Goal: Communication & Community: Answer question/provide support

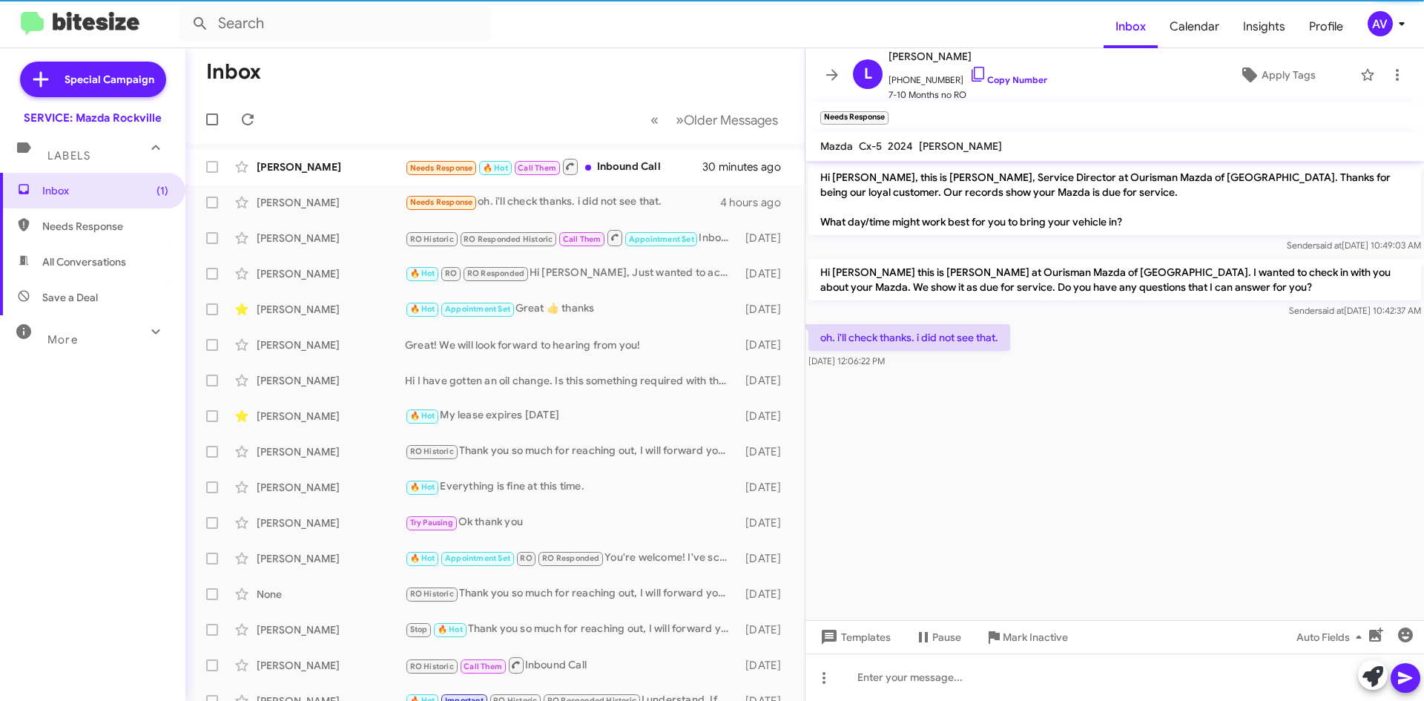
click at [1385, 29] on div "AV" at bounding box center [1380, 23] width 25 height 25
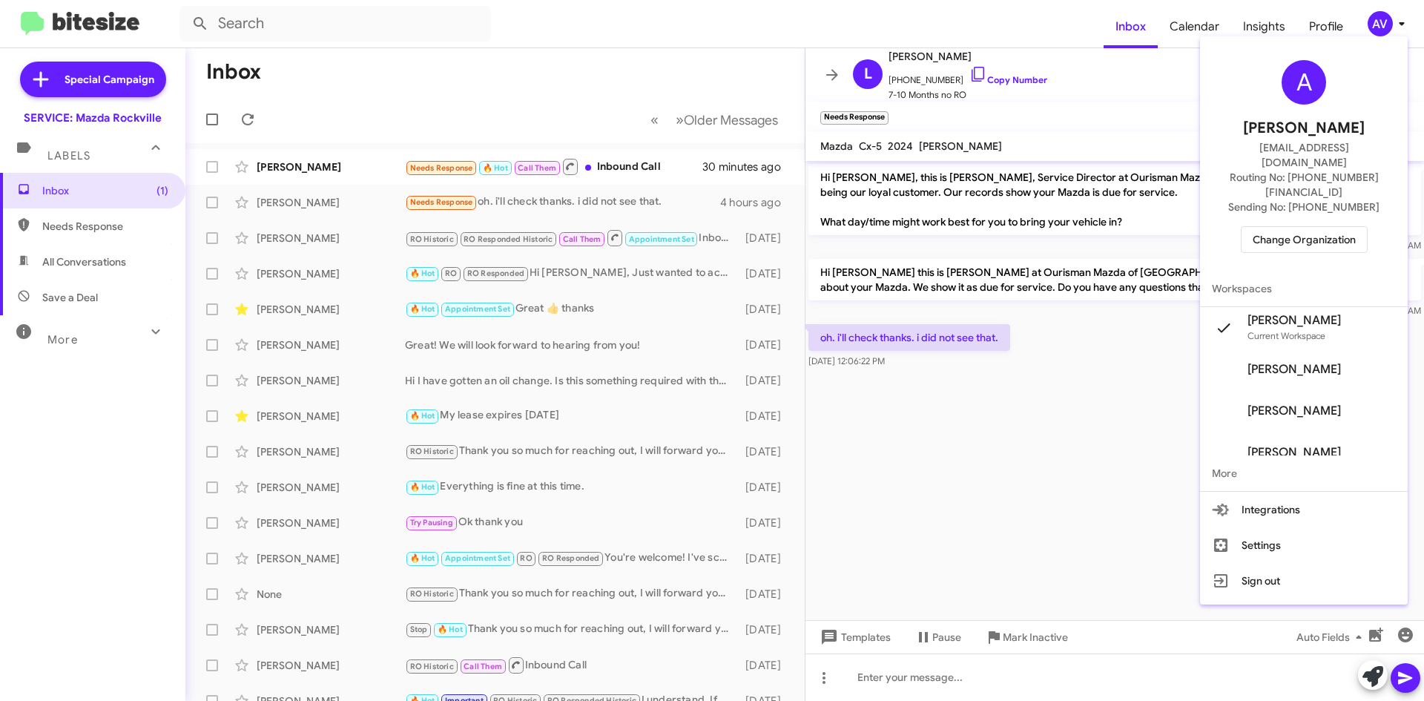
click at [1308, 227] on span "Change Organization" at bounding box center [1304, 239] width 103 height 25
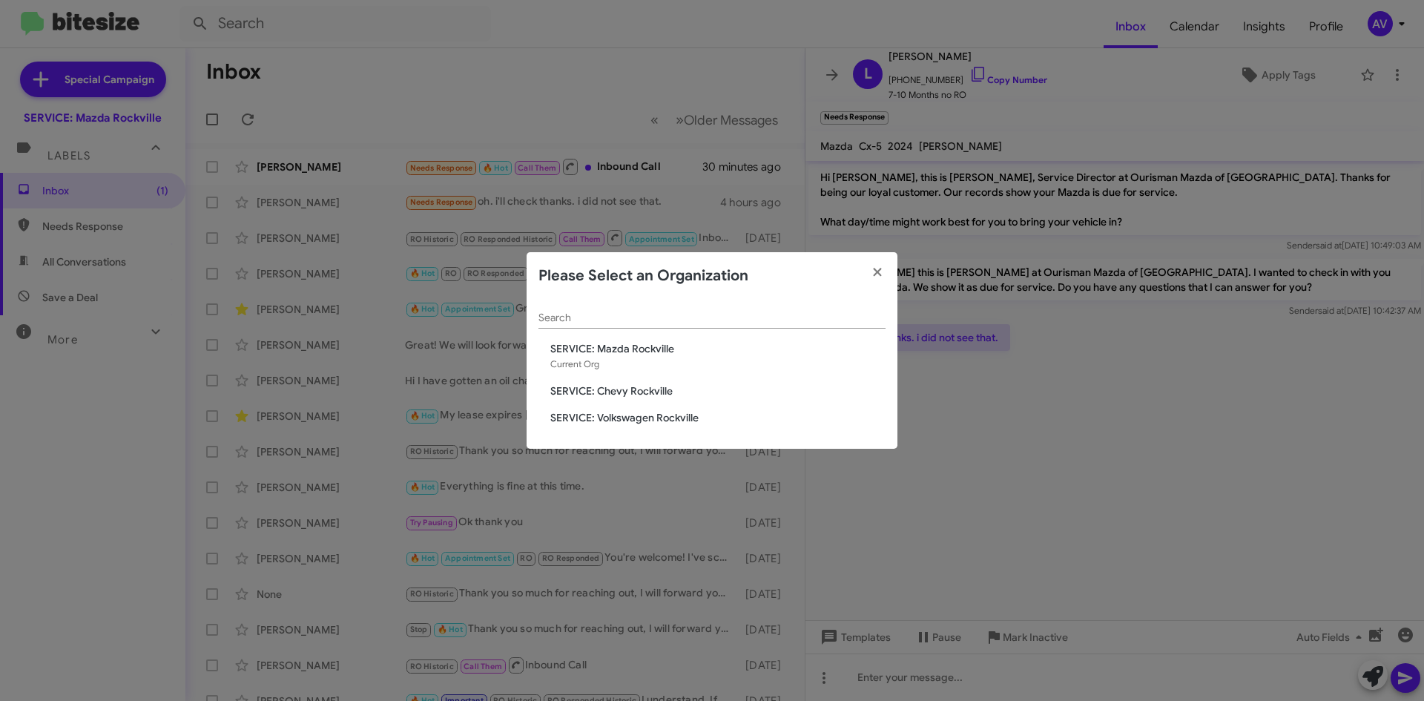
click at [643, 387] on span "SERVICE: Chevy Rockville" at bounding box center [717, 390] width 335 height 15
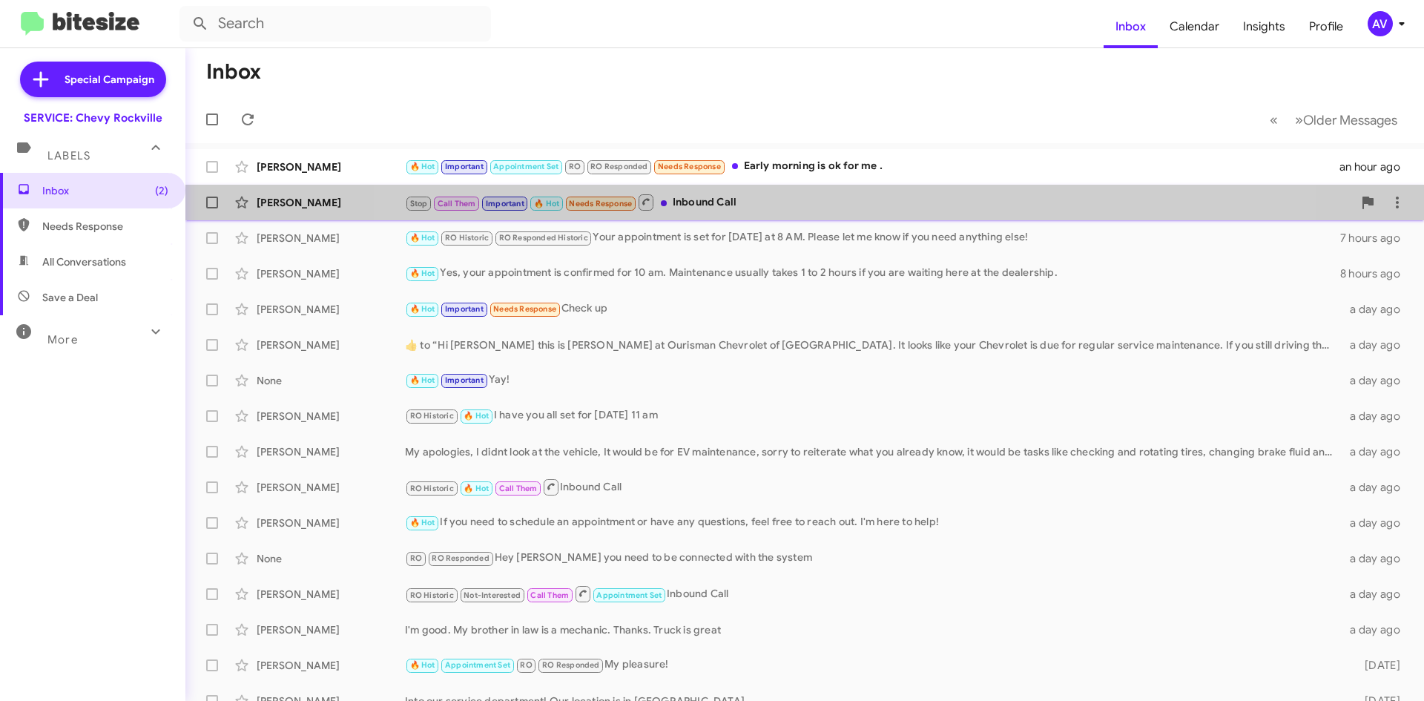
click at [806, 212] on div "Isaac Tchegnon Stop Call Them Important 🔥 Hot Needs Response Inbound Call 2 hou…" at bounding box center [804, 203] width 1215 height 30
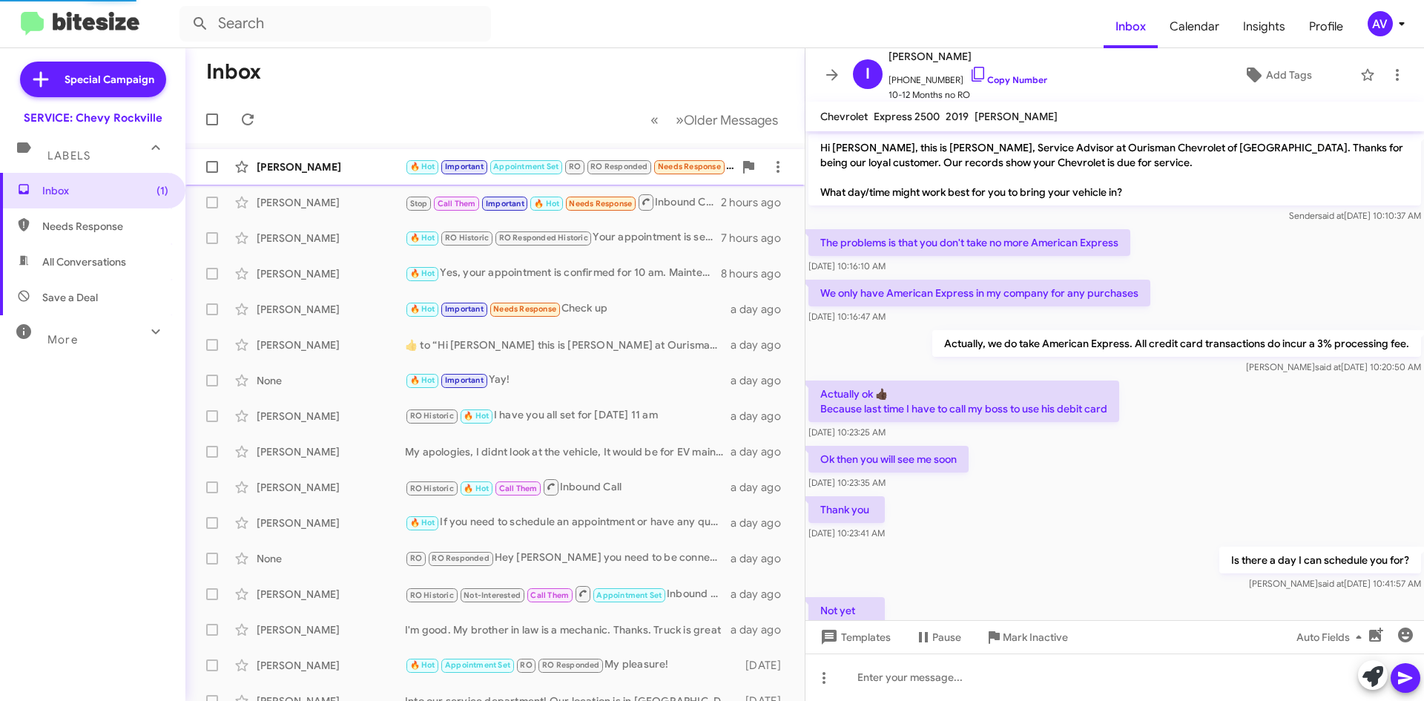
scroll to position [251, 0]
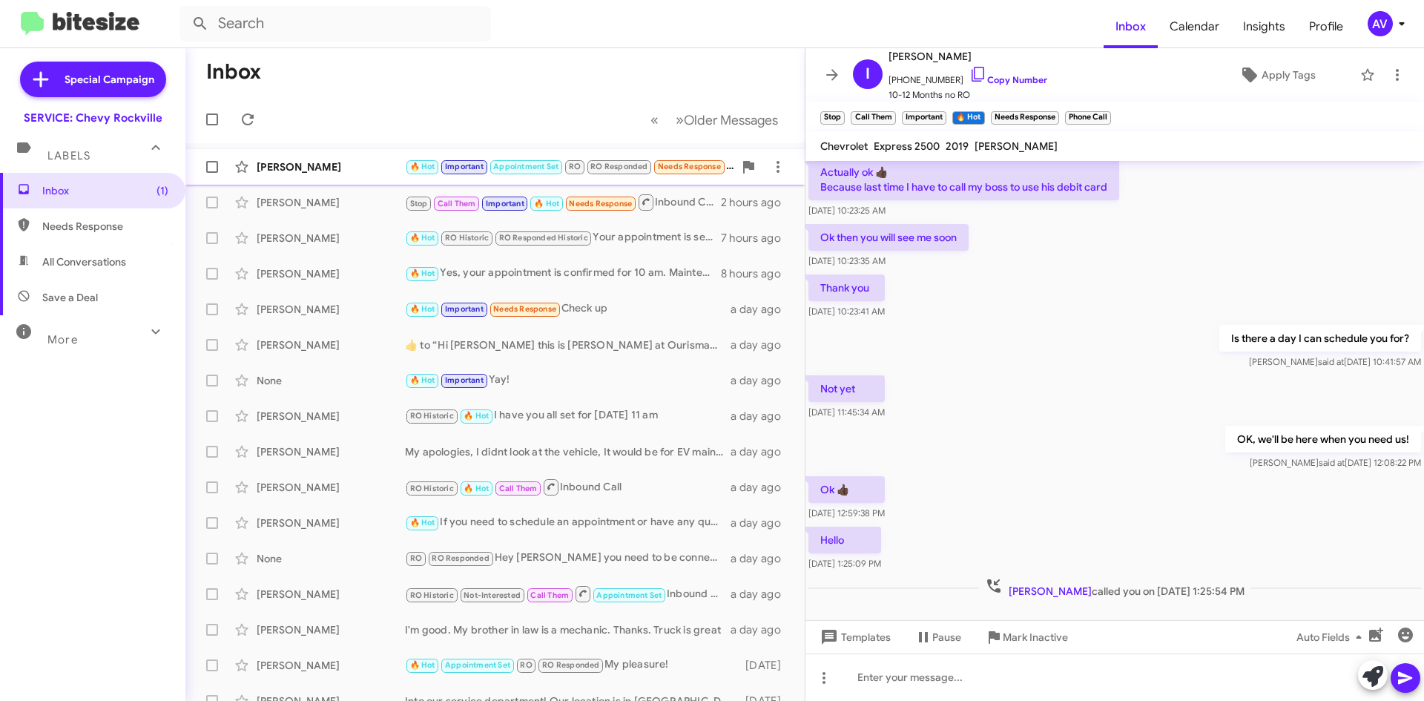
click at [360, 170] on div "[PERSON_NAME]" at bounding box center [331, 166] width 148 height 15
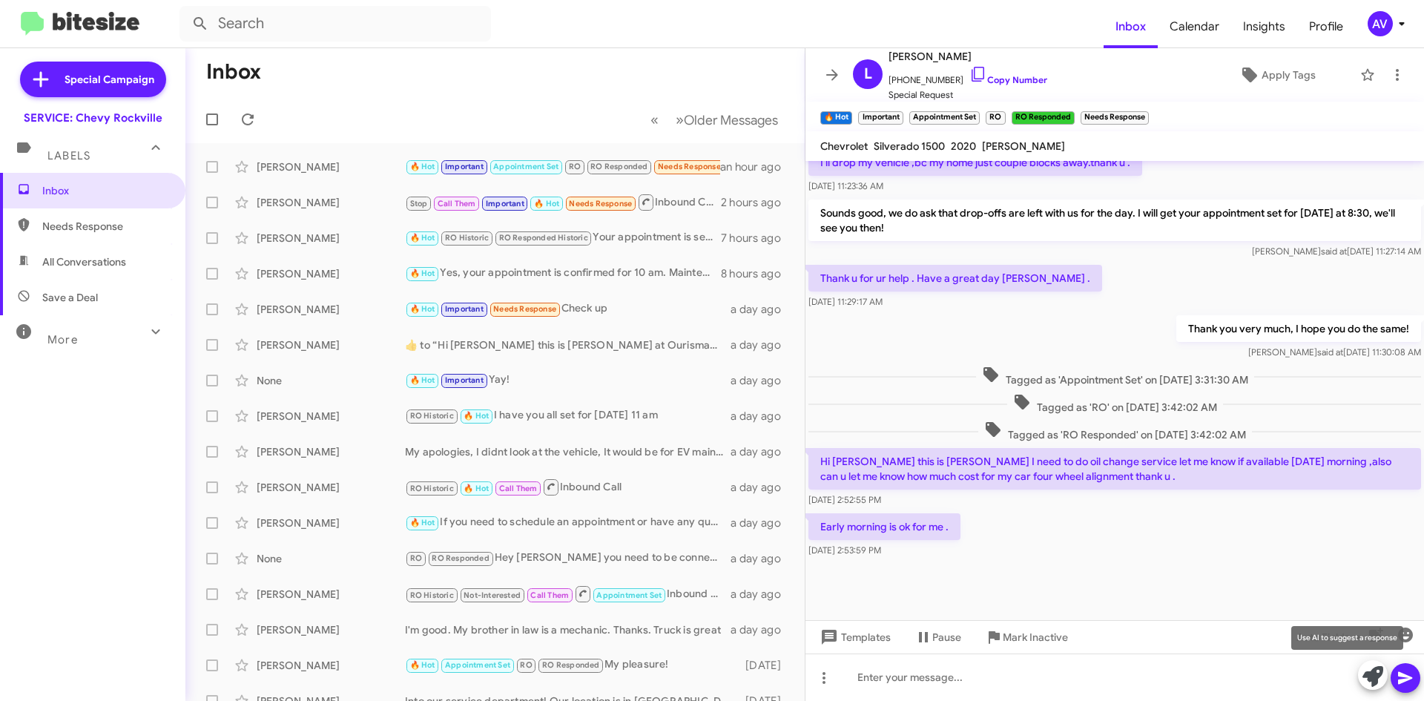
click at [1368, 686] on icon at bounding box center [1373, 676] width 21 height 21
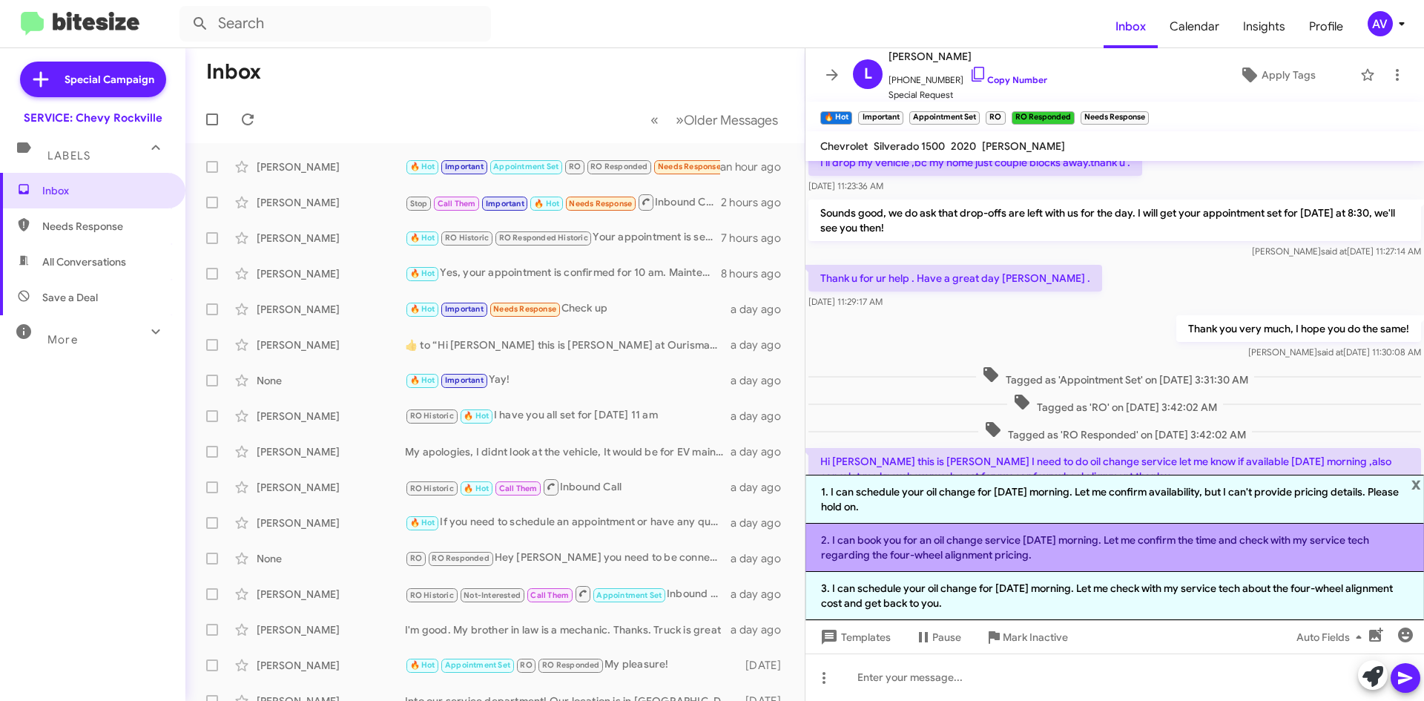
click at [1047, 562] on li "2. I can book you for an oil change service tomorrow morning. Let me confirm th…" at bounding box center [1115, 548] width 619 height 48
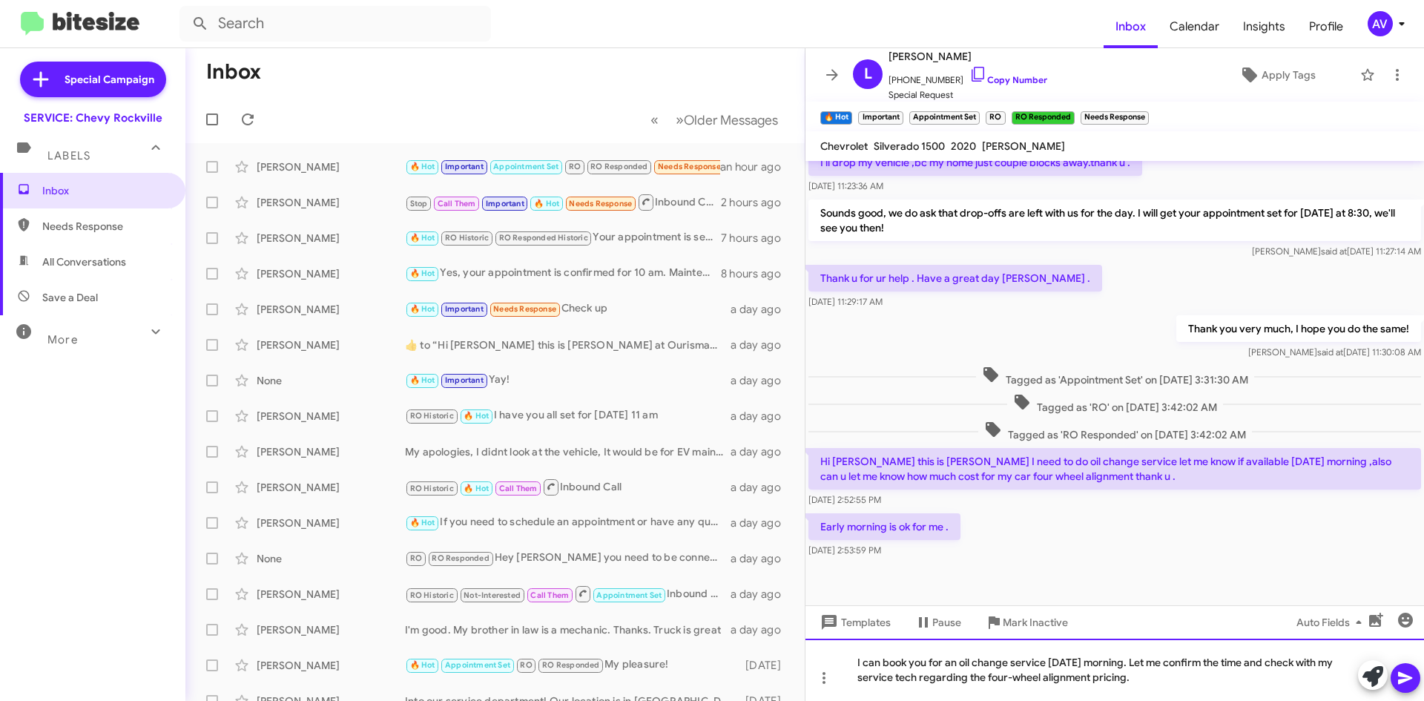
drag, startPoint x: 1145, startPoint y: 665, endPoint x: 1169, endPoint y: 736, distance: 74.4
click at [1169, 700] on html "Inbox Calendar Insights Profile AV Special Campaign SERVICE: Chevy Rockville La…" at bounding box center [712, 350] width 1424 height 701
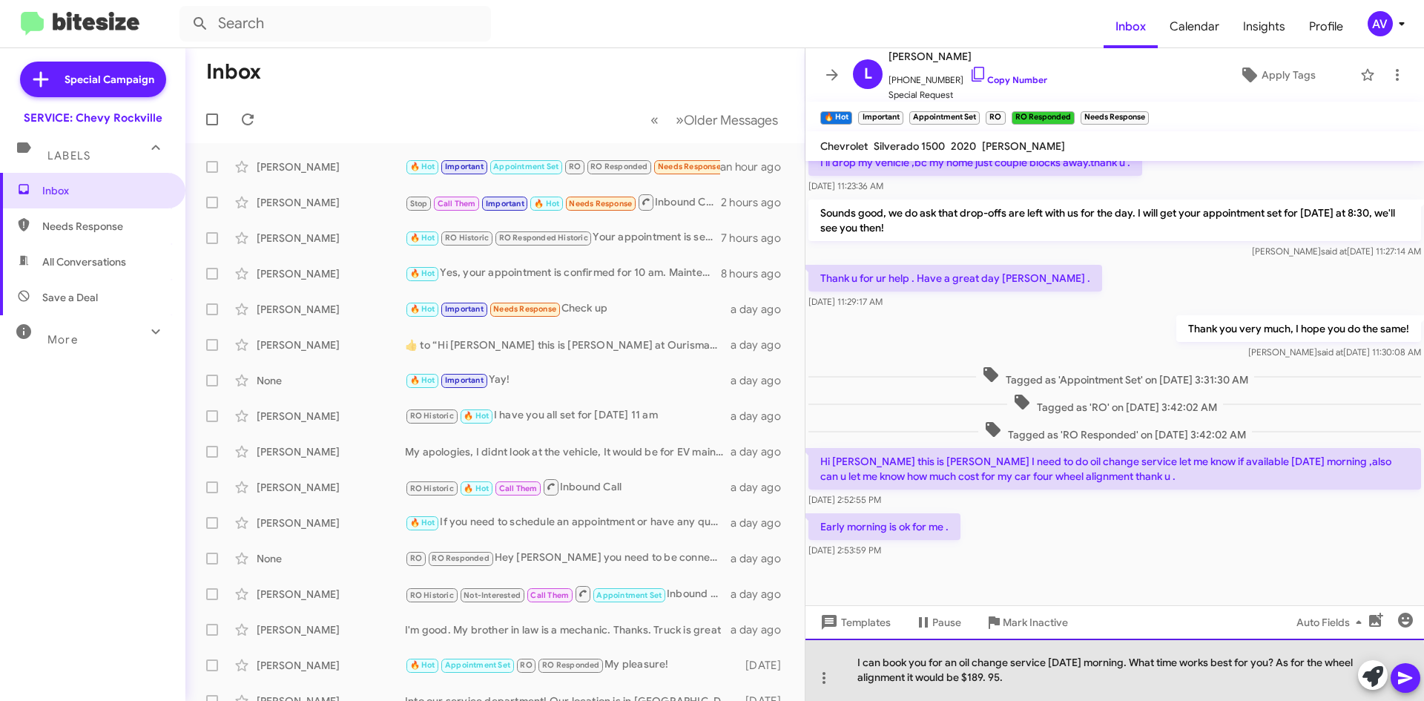
click at [937, 681] on div "I can book you for an oil change service tomorrow morning. What time works best…" at bounding box center [1115, 670] width 619 height 62
click at [1059, 682] on div "I can book you for an oil change service tomorrow morning. What time works best…" at bounding box center [1115, 670] width 619 height 62
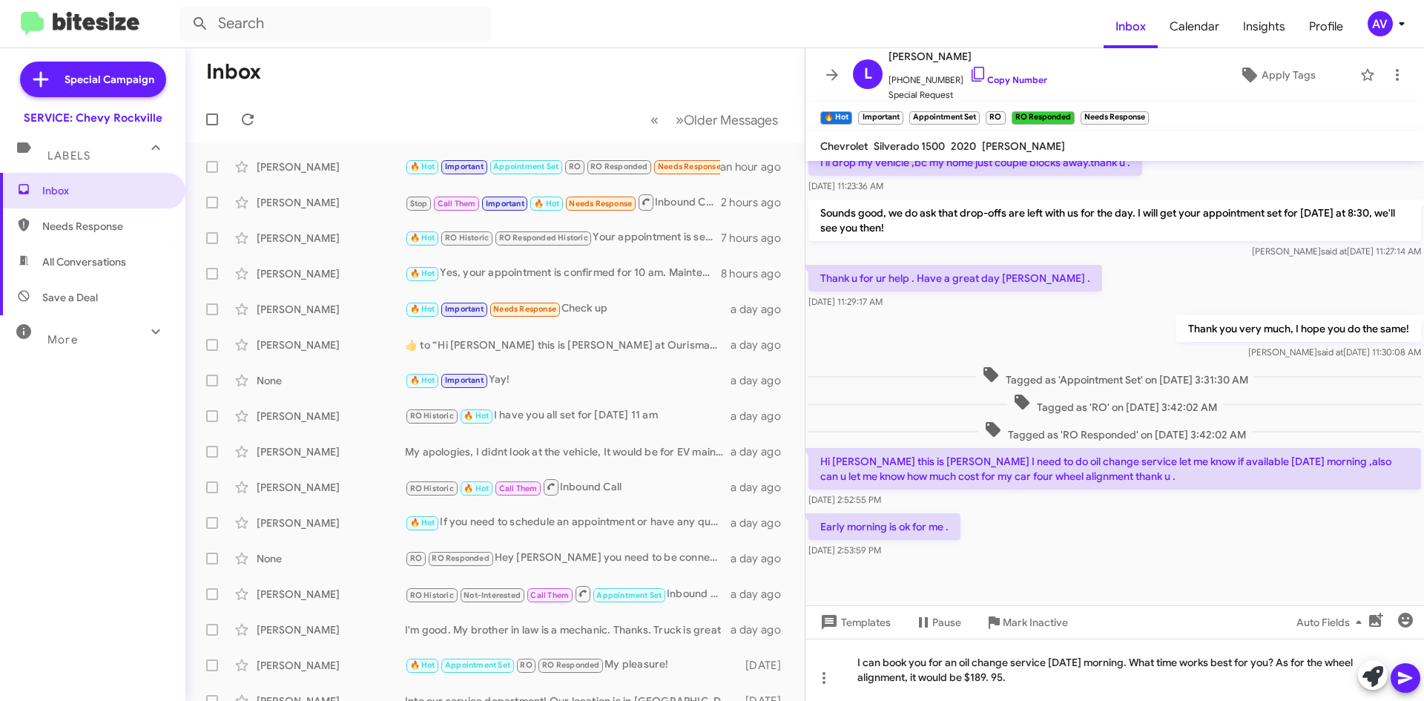
click at [1400, 681] on icon at bounding box center [1405, 678] width 14 height 13
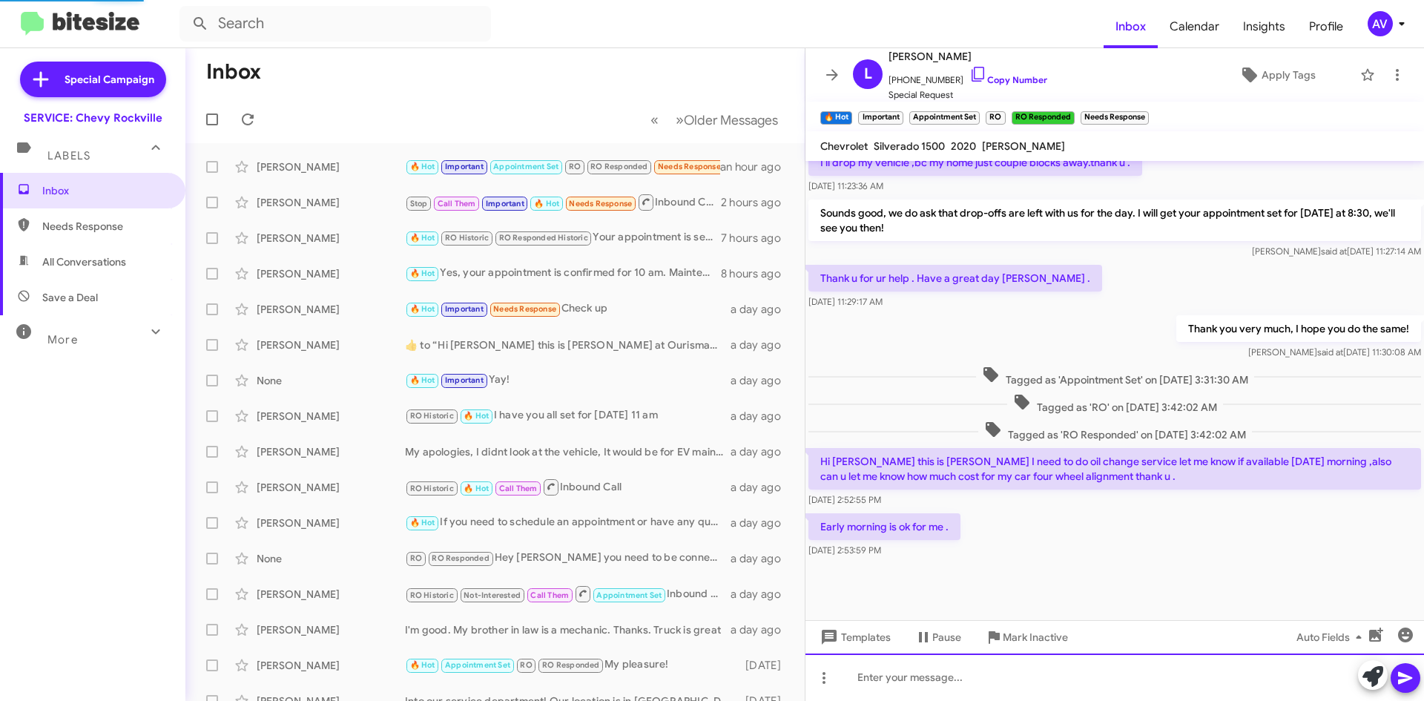
scroll to position [0, 0]
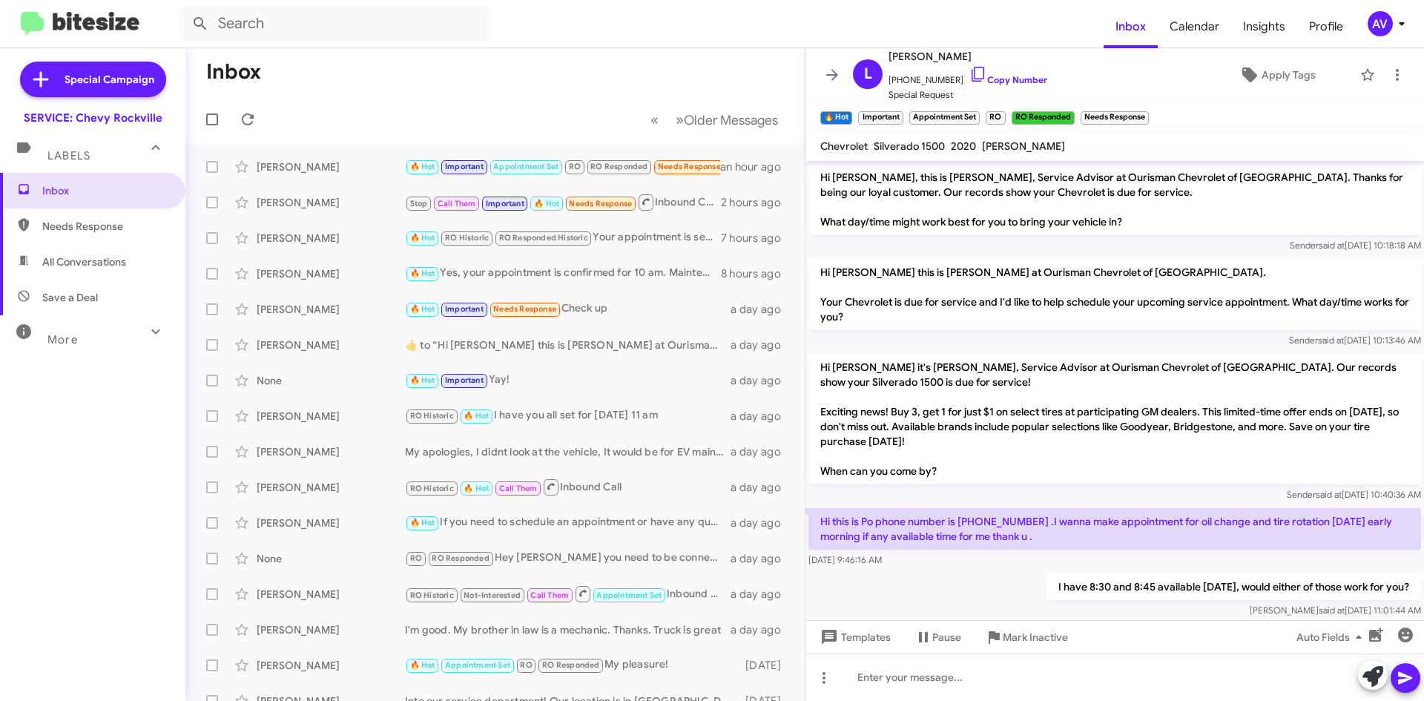
click at [1377, 10] on mat-toolbar "Inbox Calendar Insights Profile AV" at bounding box center [712, 23] width 1424 height 47
click at [1367, 33] on span "AV" at bounding box center [1389, 23] width 45 height 25
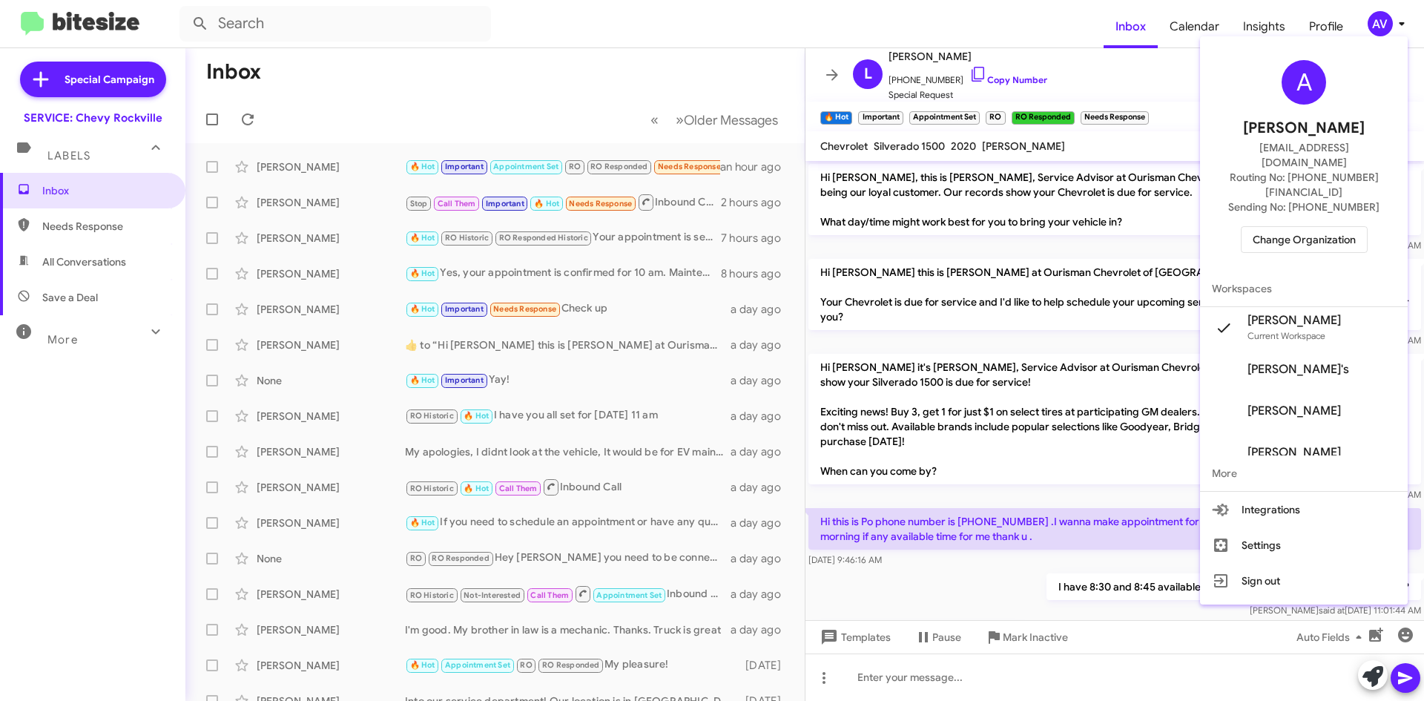
click at [1274, 194] on div "A Andrea Ventura aventura@ourismancars.com Routing No: +1 (301) 424-5900 Sendin…" at bounding box center [1304, 156] width 208 height 228
click at [1269, 227] on span "Change Organization" at bounding box center [1304, 239] width 103 height 25
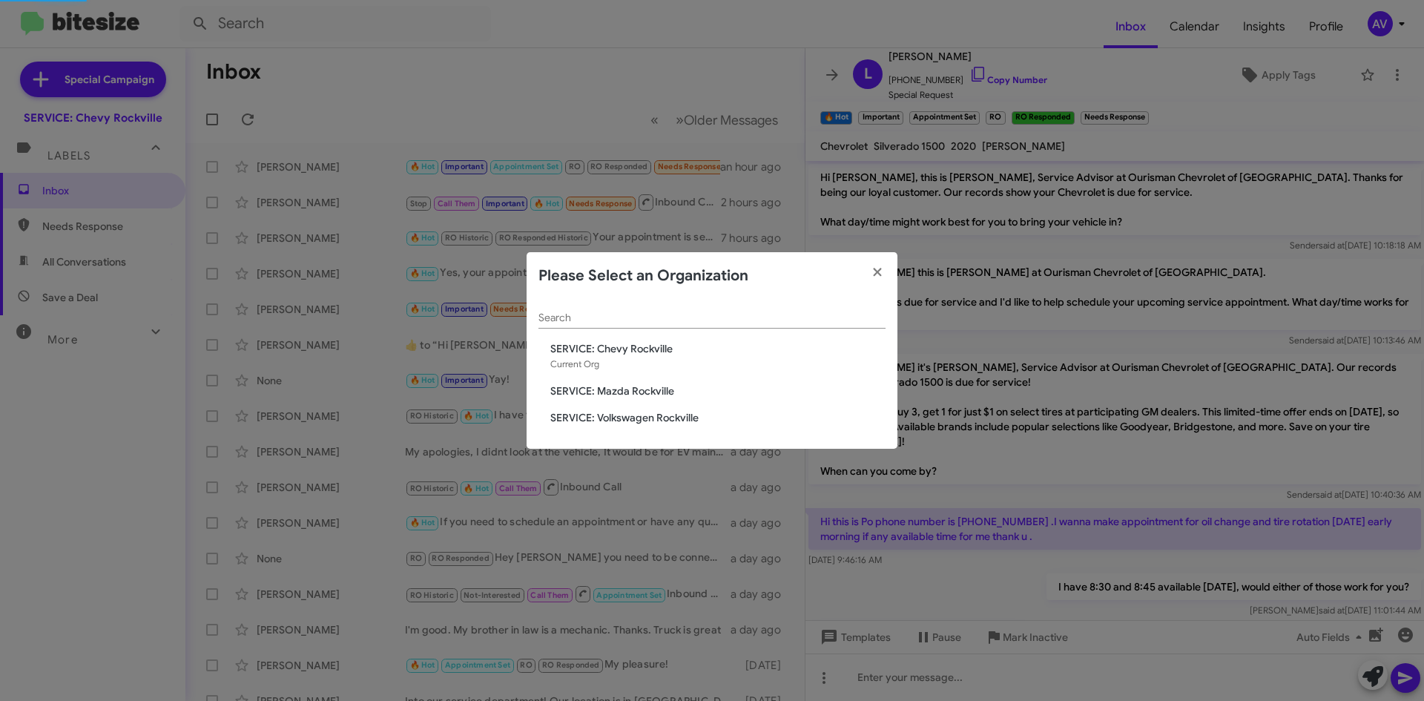
click at [729, 415] on span "SERVICE: Volkswagen Rockville" at bounding box center [717, 417] width 335 height 15
click at [717, 424] on span "SERVICE: Volkswagen Rockville" at bounding box center [717, 417] width 335 height 15
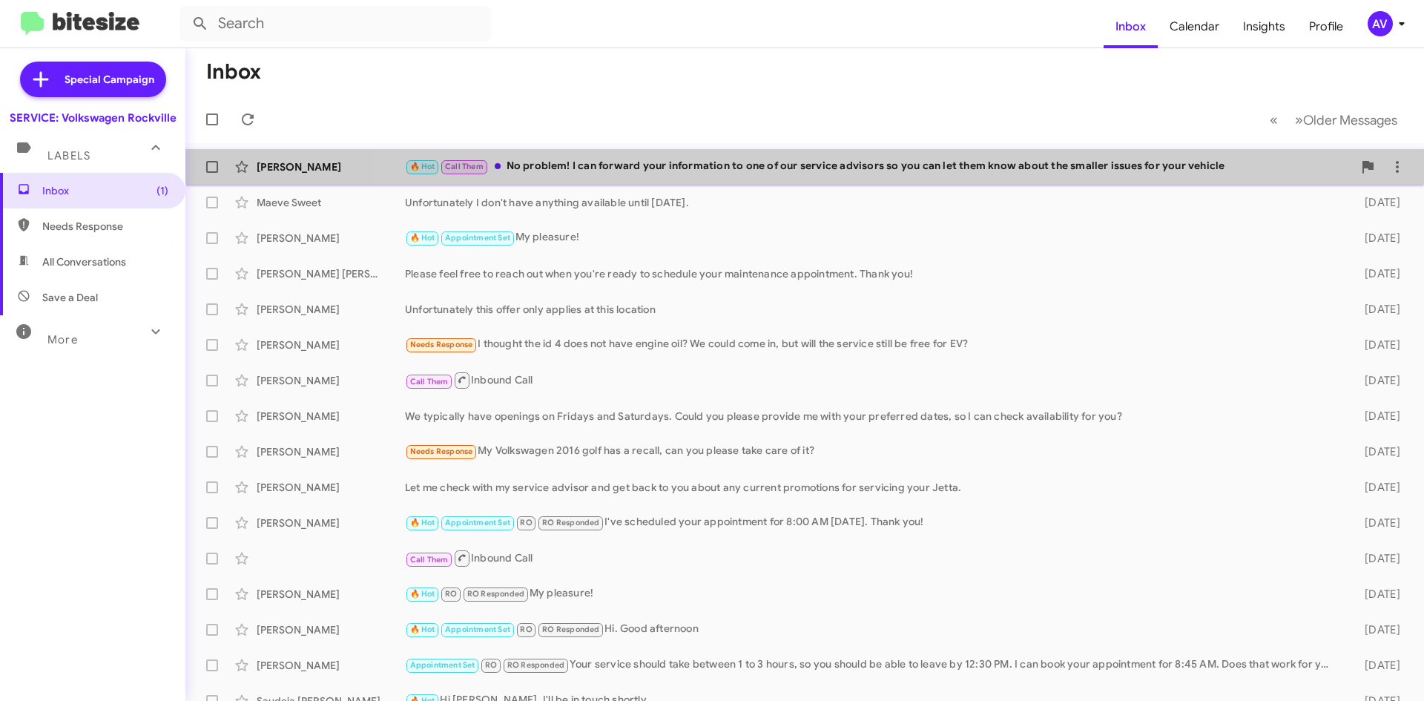
click at [894, 174] on div "🔥 Hot Call Them No problem! I can forward your information to one of our servic…" at bounding box center [879, 166] width 948 height 17
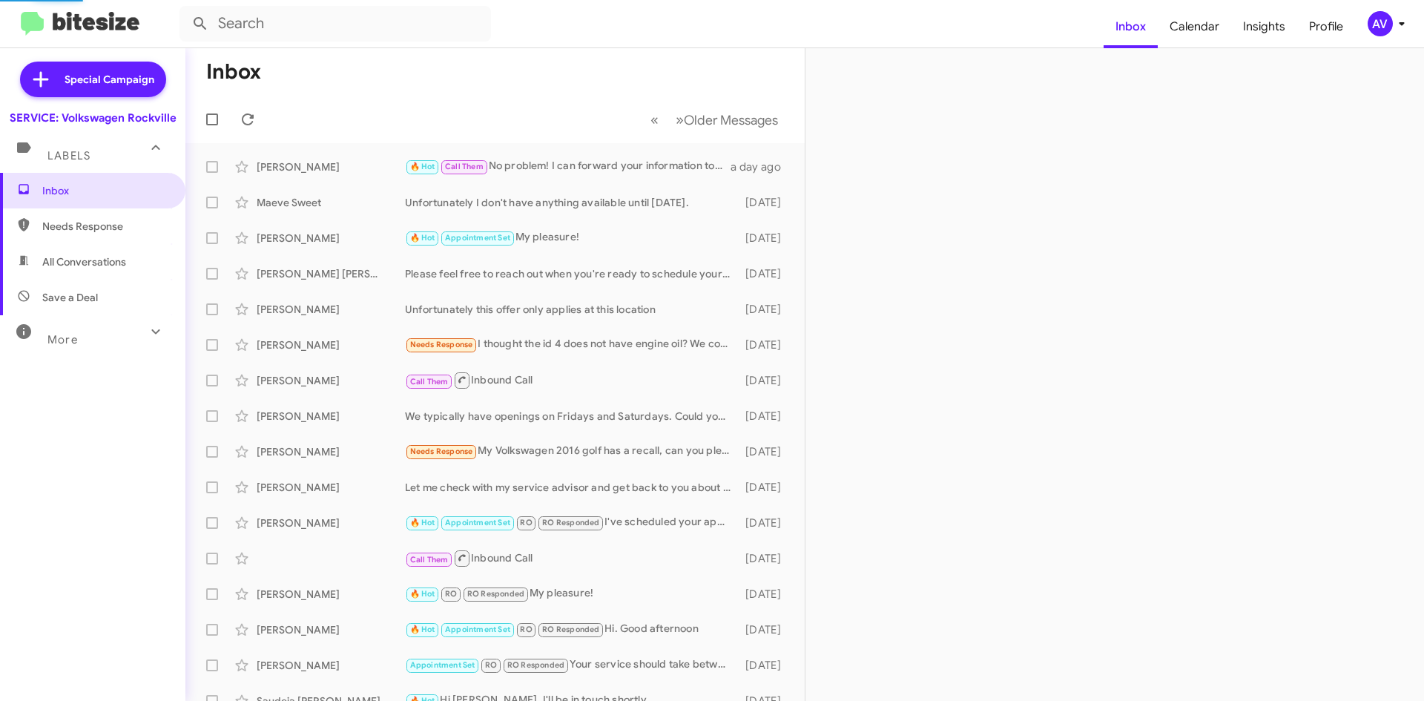
click at [1388, 10] on mat-toolbar "Inbox Calendar Insights Profile AV" at bounding box center [712, 23] width 1424 height 47
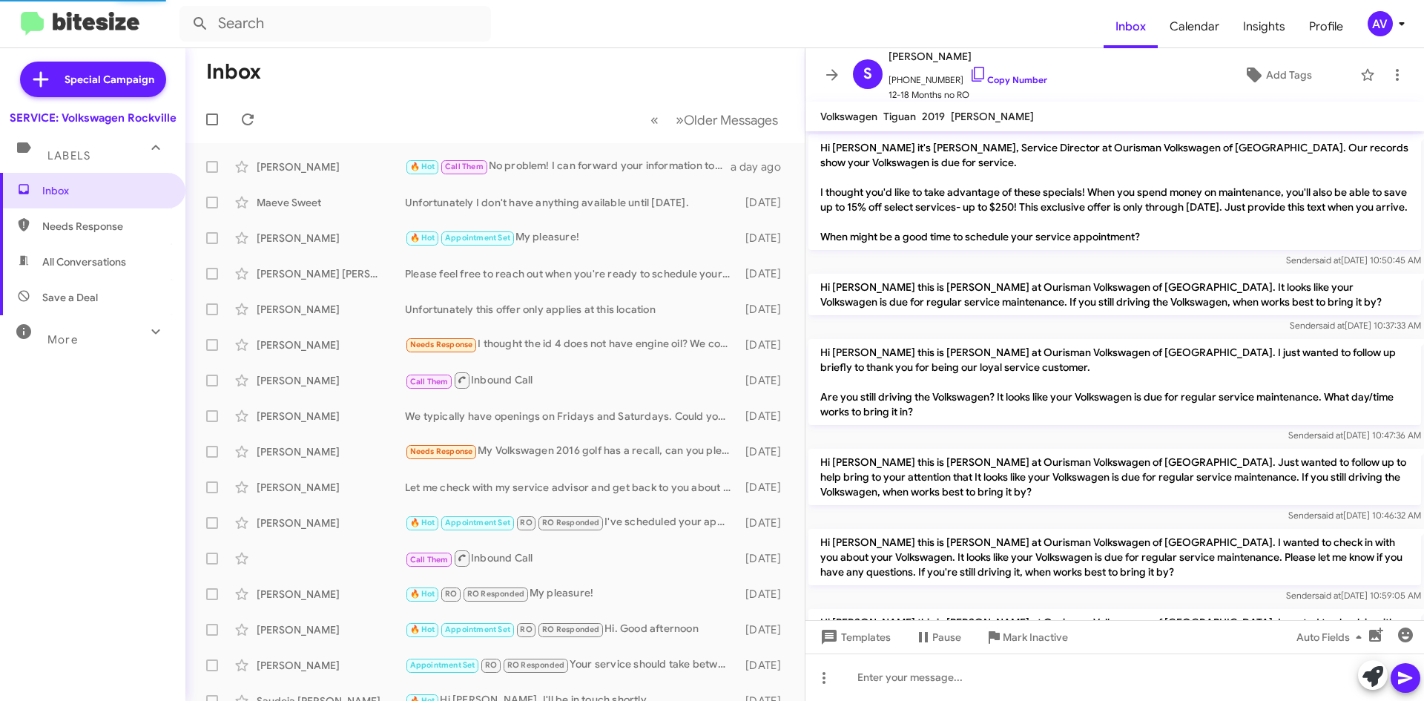
scroll to position [581, 0]
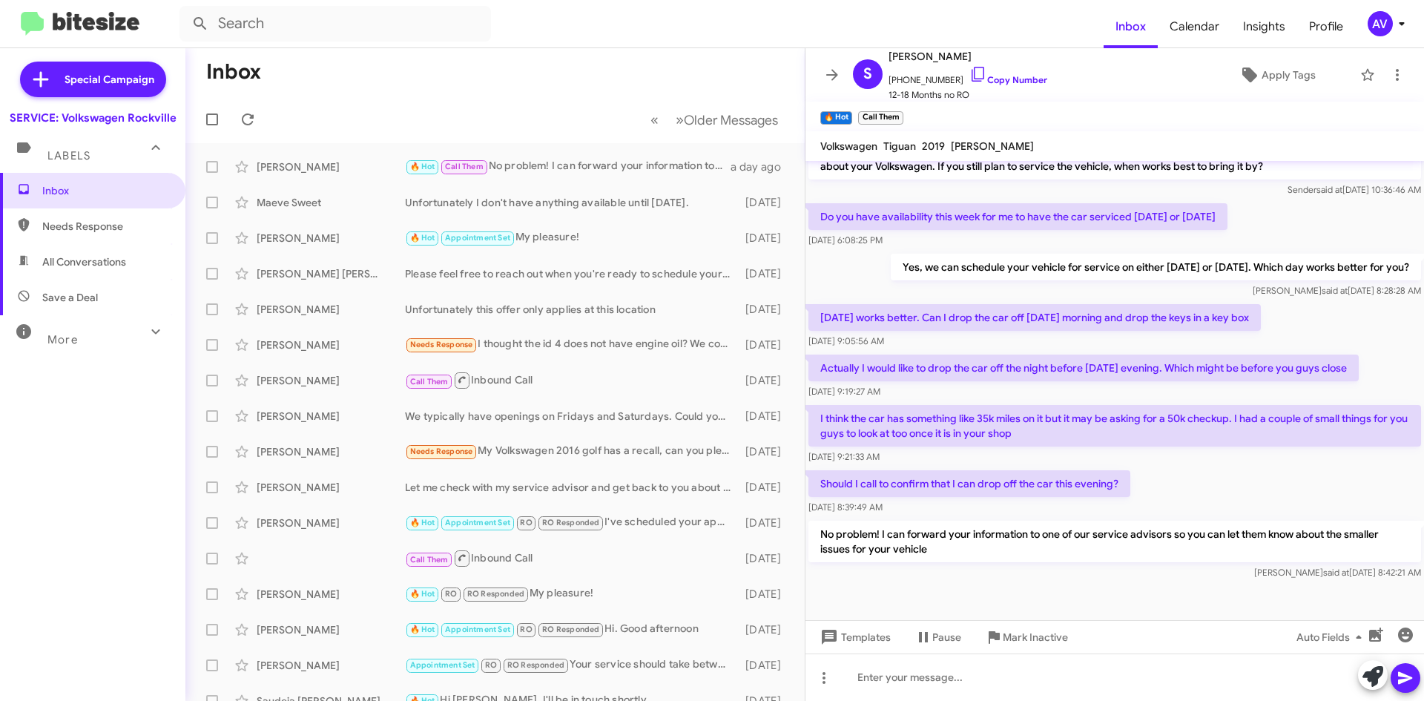
click at [1384, 30] on div "AV" at bounding box center [1380, 23] width 25 height 25
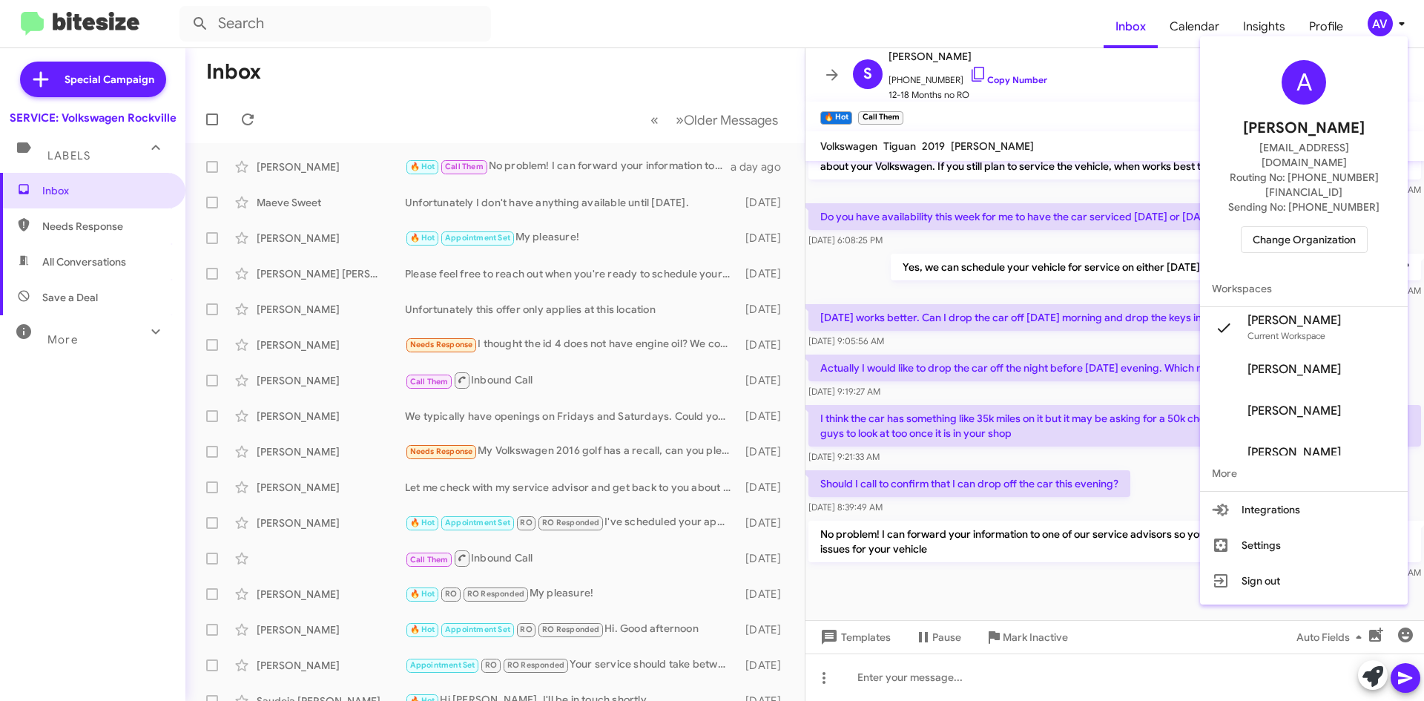
click at [1332, 227] on span "Change Organization" at bounding box center [1304, 239] width 103 height 25
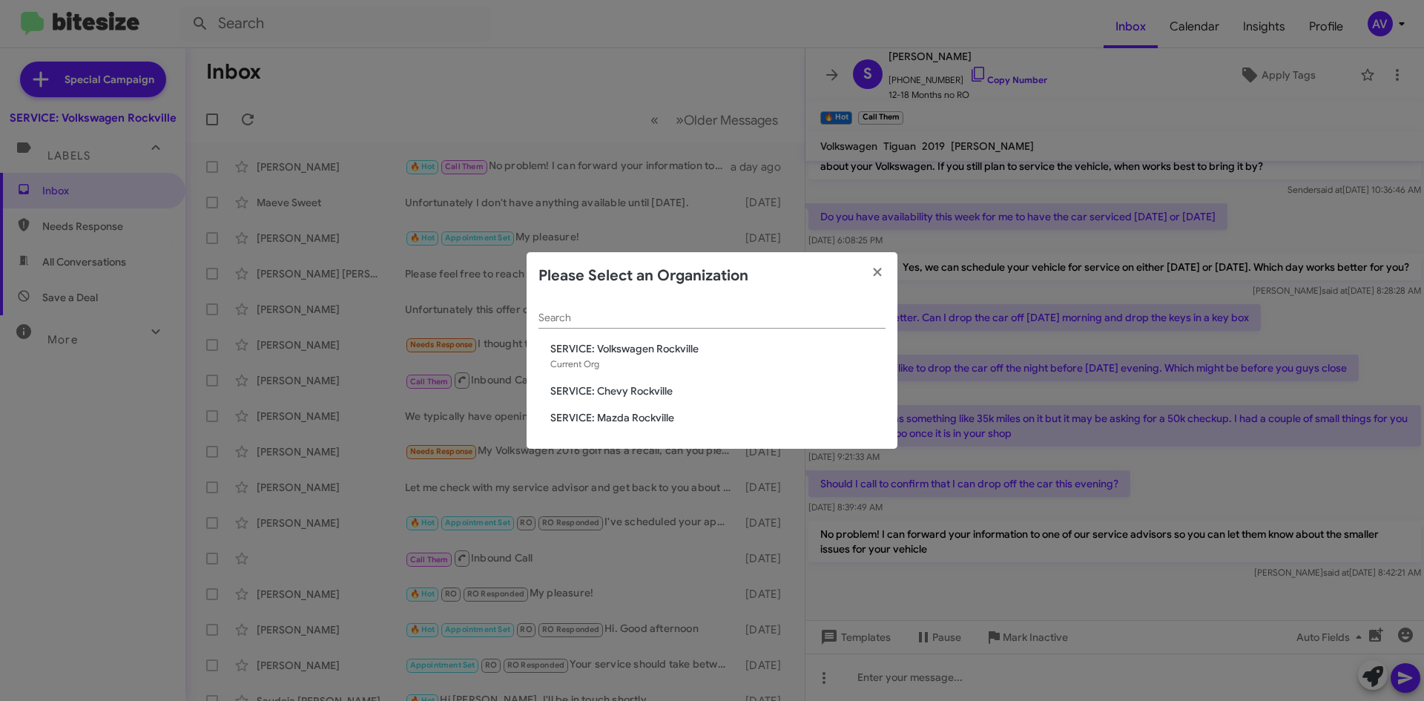
click at [638, 421] on span "SERVICE: Mazda Rockville" at bounding box center [717, 417] width 335 height 15
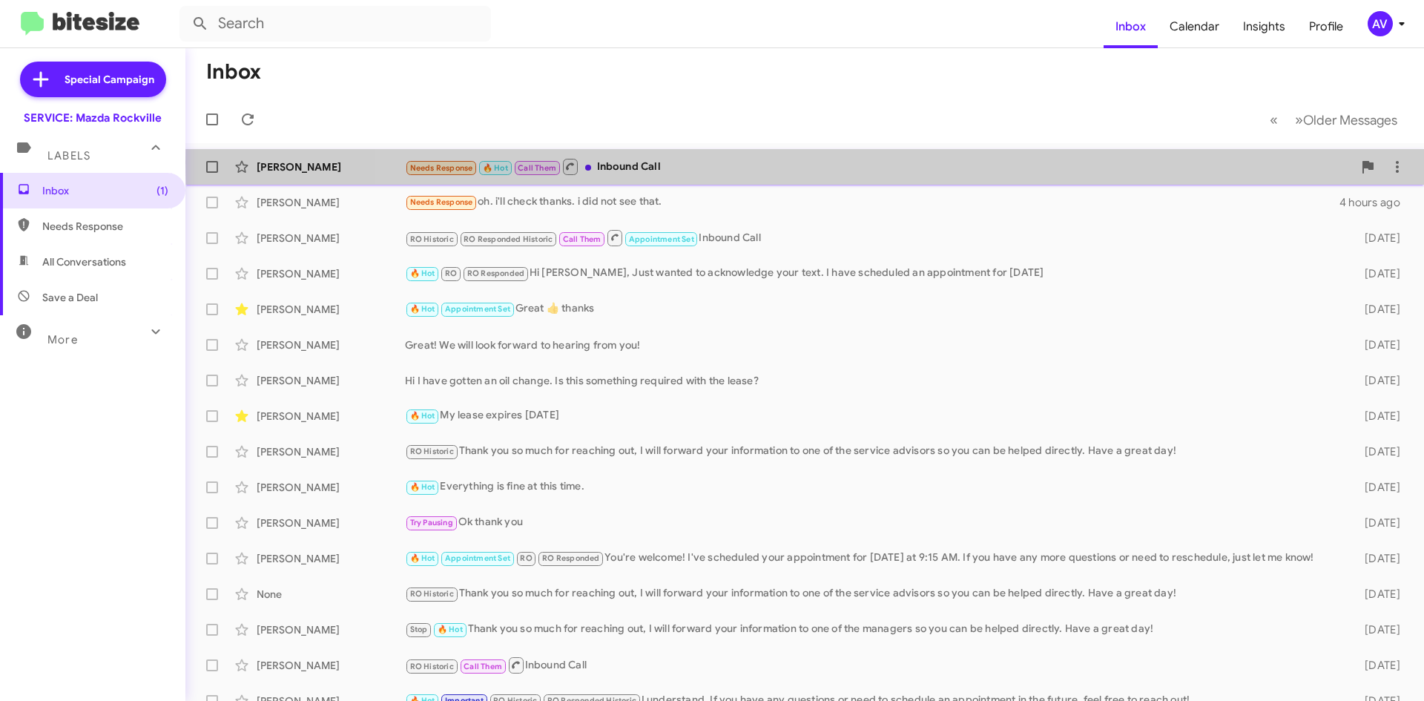
click at [1025, 162] on div "Needs Response 🔥 Hot Call Them Inbound Call" at bounding box center [879, 166] width 948 height 19
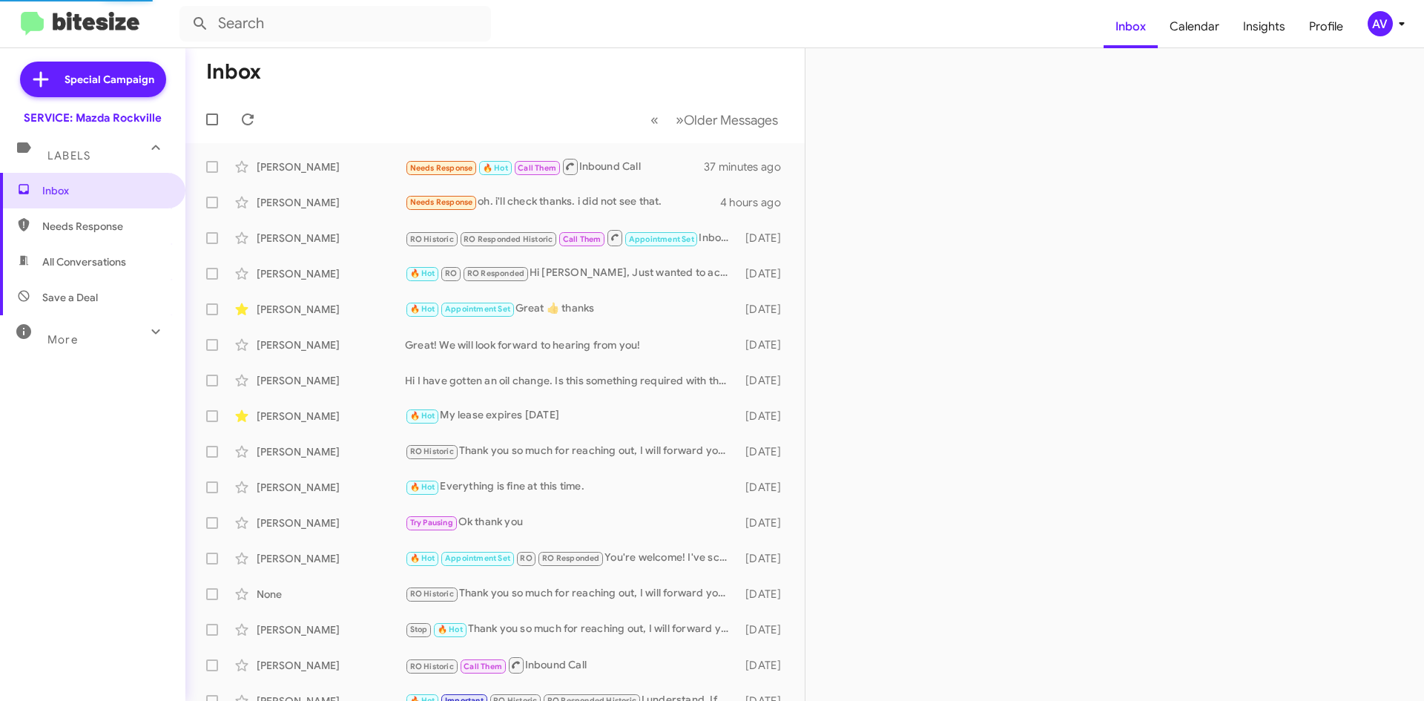
click at [1382, 18] on div "AV" at bounding box center [1380, 23] width 25 height 25
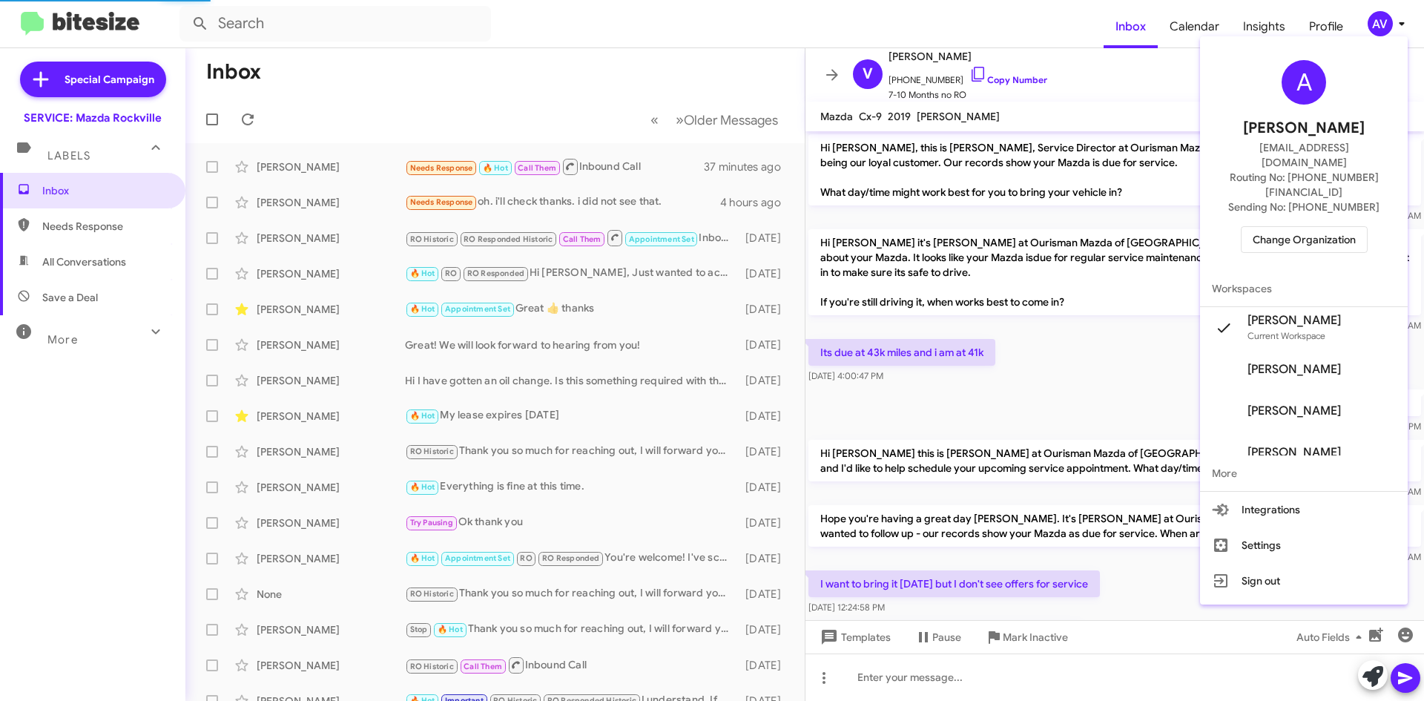
scroll to position [109, 0]
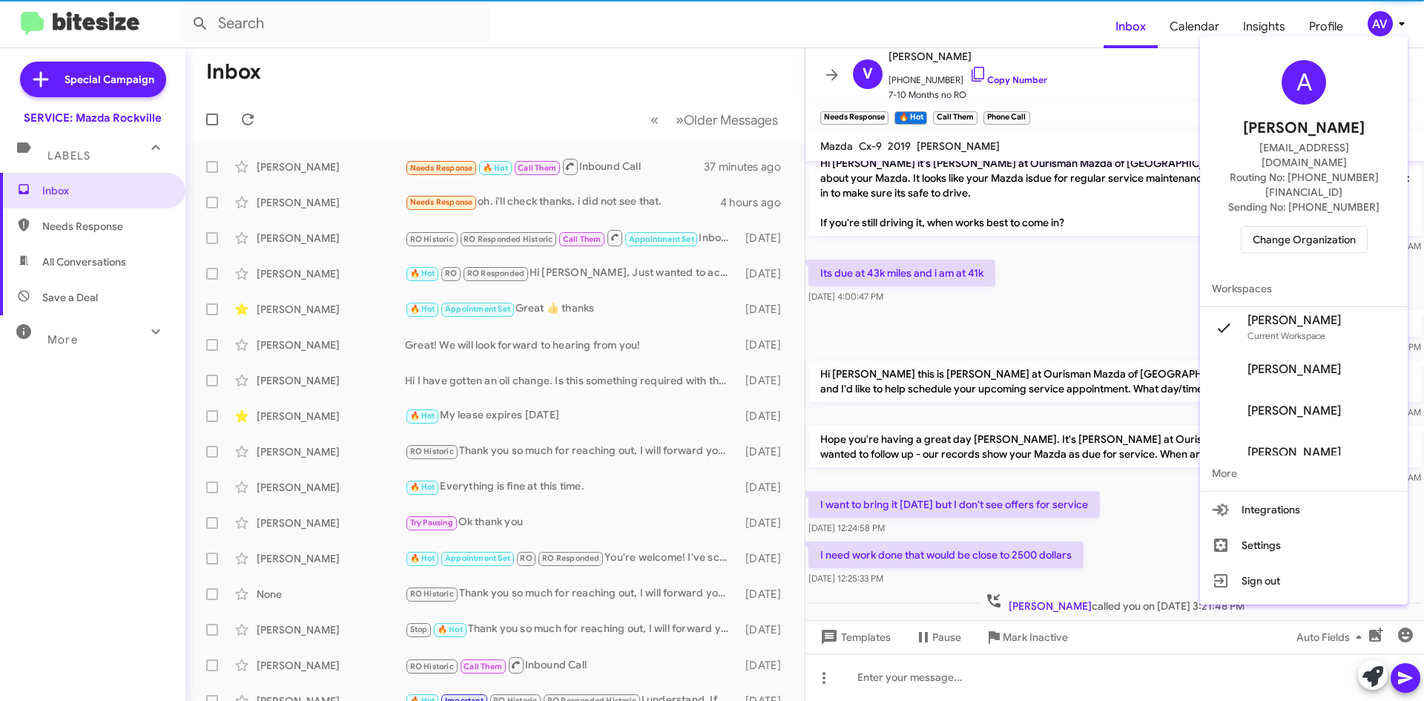
click at [1291, 227] on span "Change Organization" at bounding box center [1304, 239] width 103 height 25
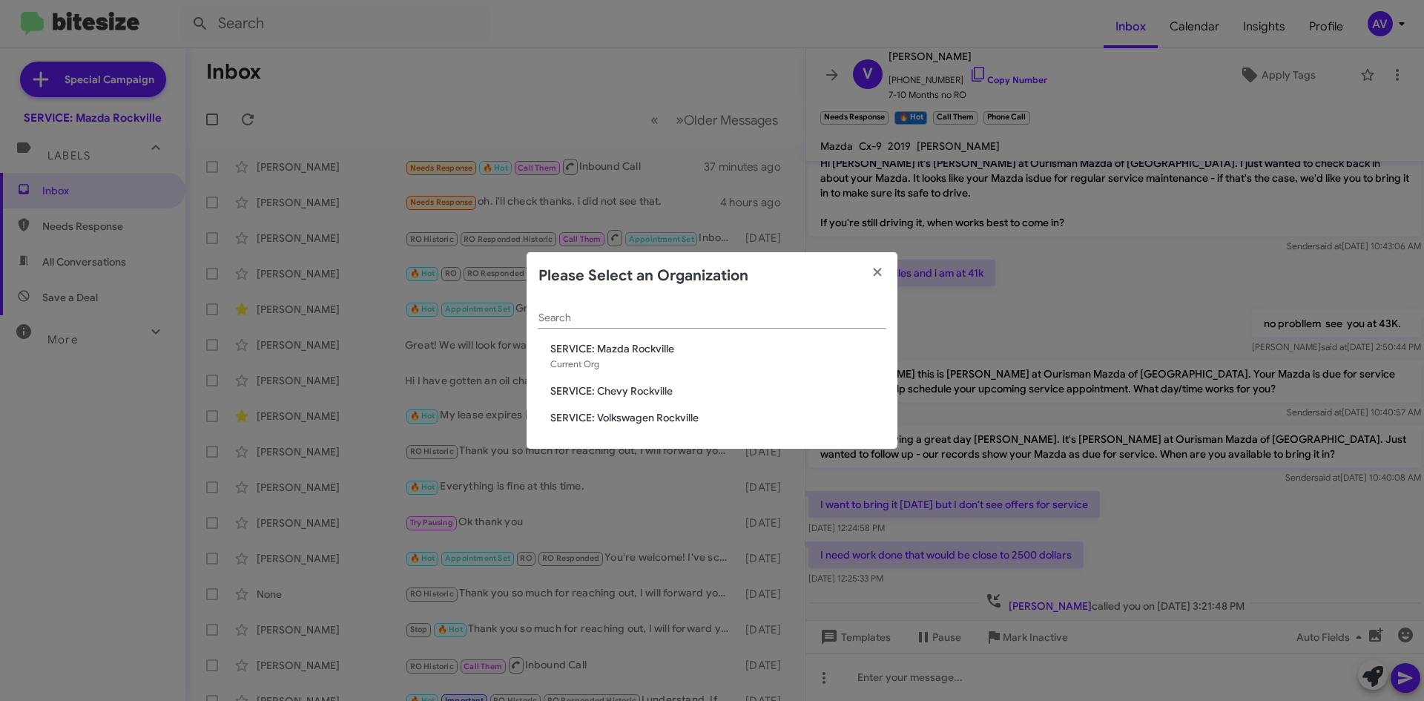
click at [657, 385] on div "Search SERVICE: Mazda Rockville Current Org SERVICE: Chevy Rockville SERVICE: V…" at bounding box center [712, 375] width 371 height 150
click at [643, 392] on span "SERVICE: Chevy Rockville" at bounding box center [717, 390] width 335 height 15
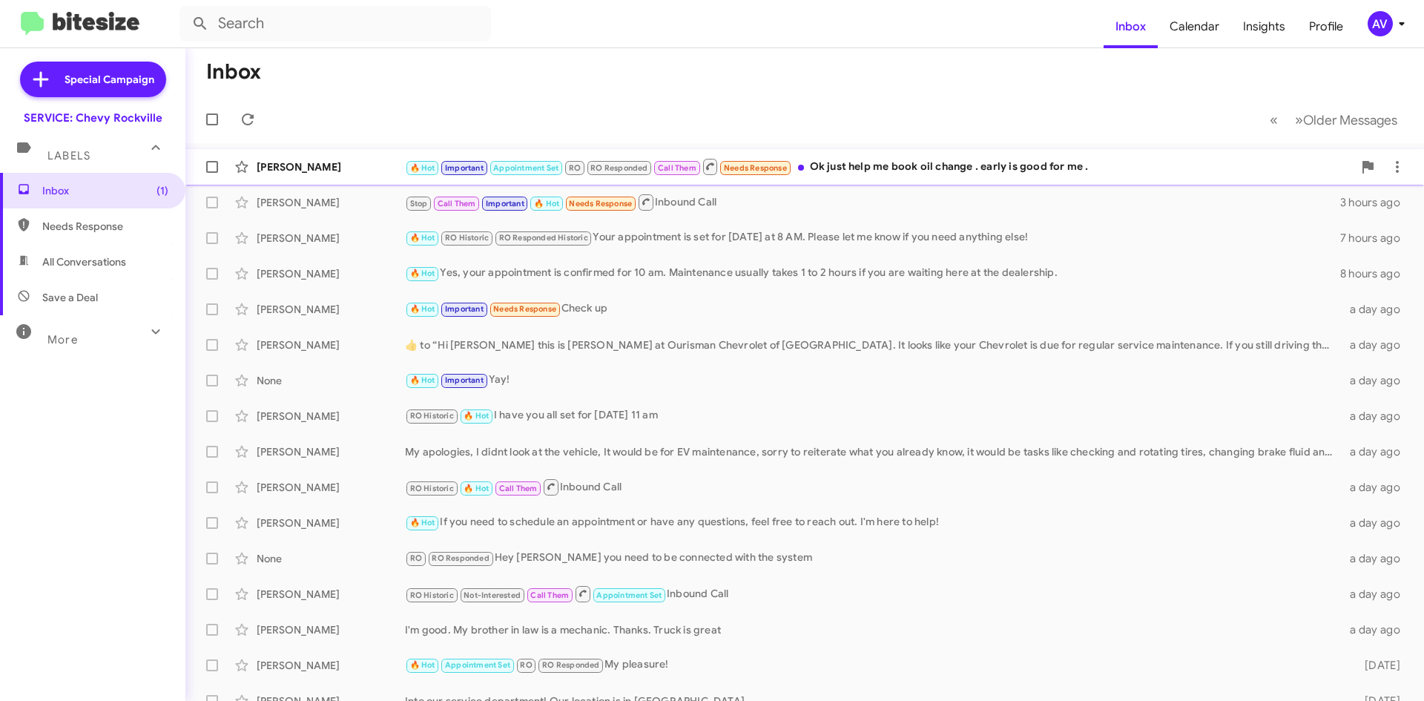
click at [972, 171] on div "🔥 Hot Important Appointment Set RO RO Responded Call Them Needs Response Ok jus…" at bounding box center [879, 166] width 948 height 19
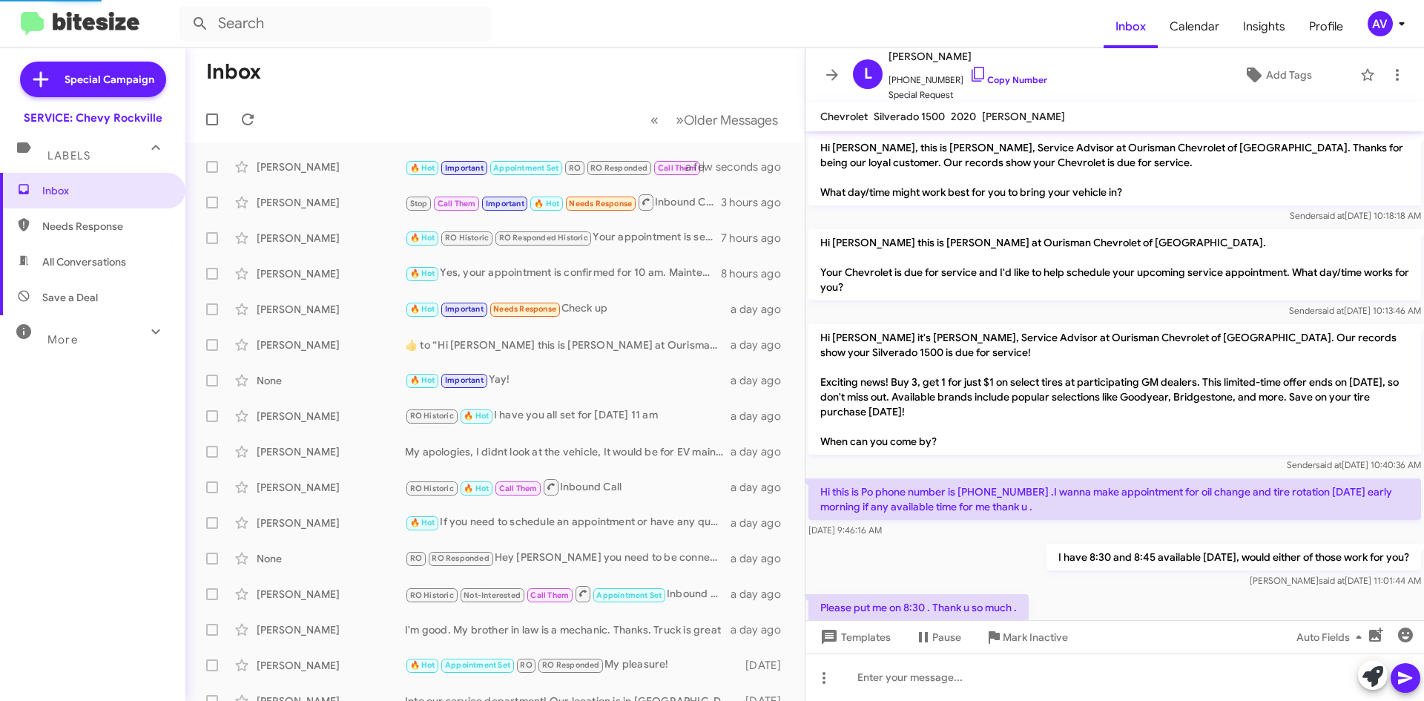
scroll to position [700, 0]
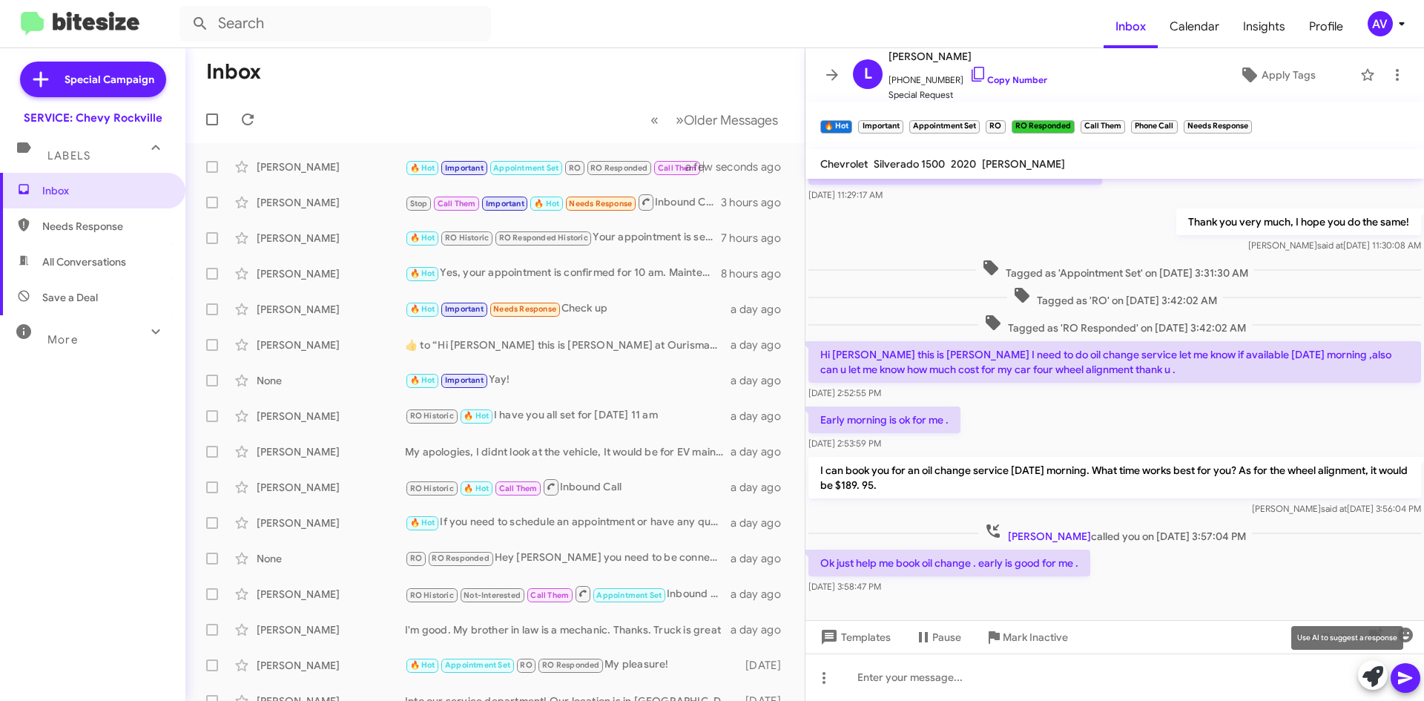
click at [1367, 679] on icon at bounding box center [1373, 676] width 21 height 21
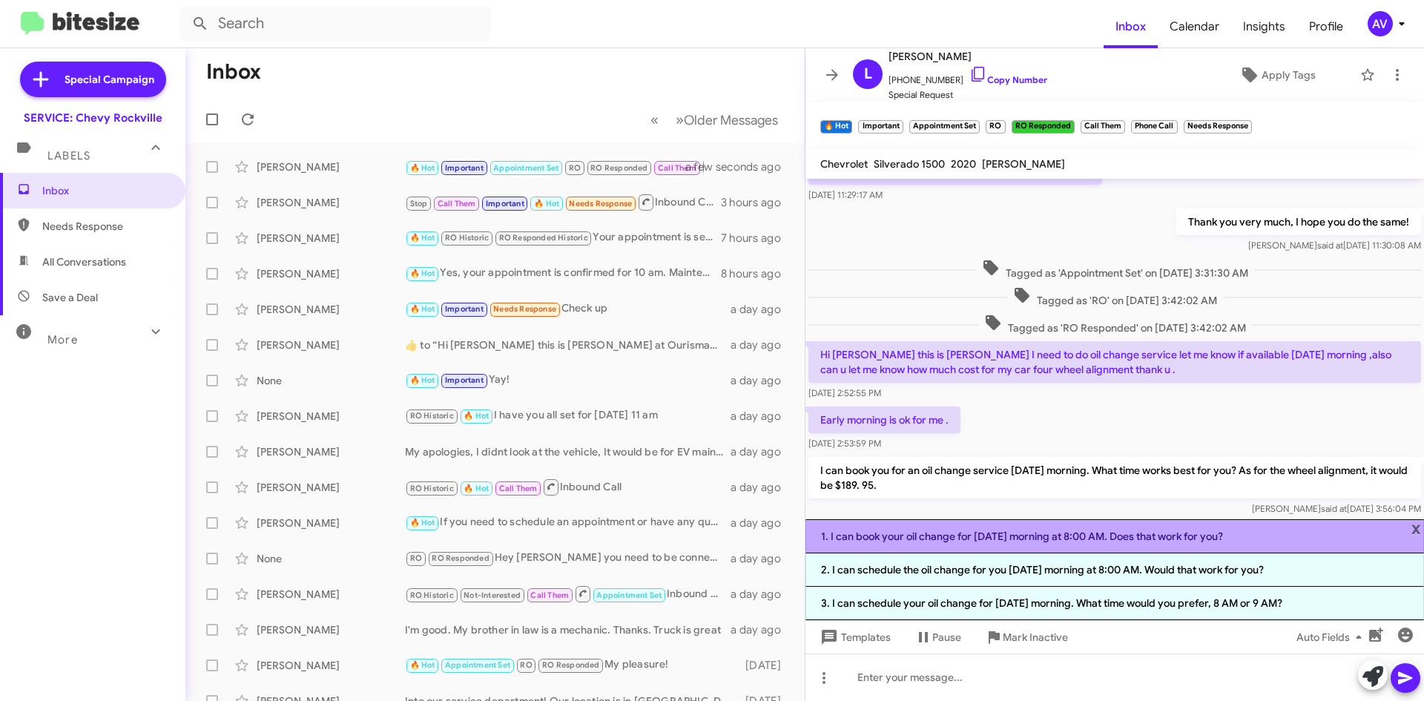
click at [1045, 540] on li "1. I can book your oil change for tomorrow morning at 8:00 AM. Does that work f…" at bounding box center [1115, 536] width 619 height 34
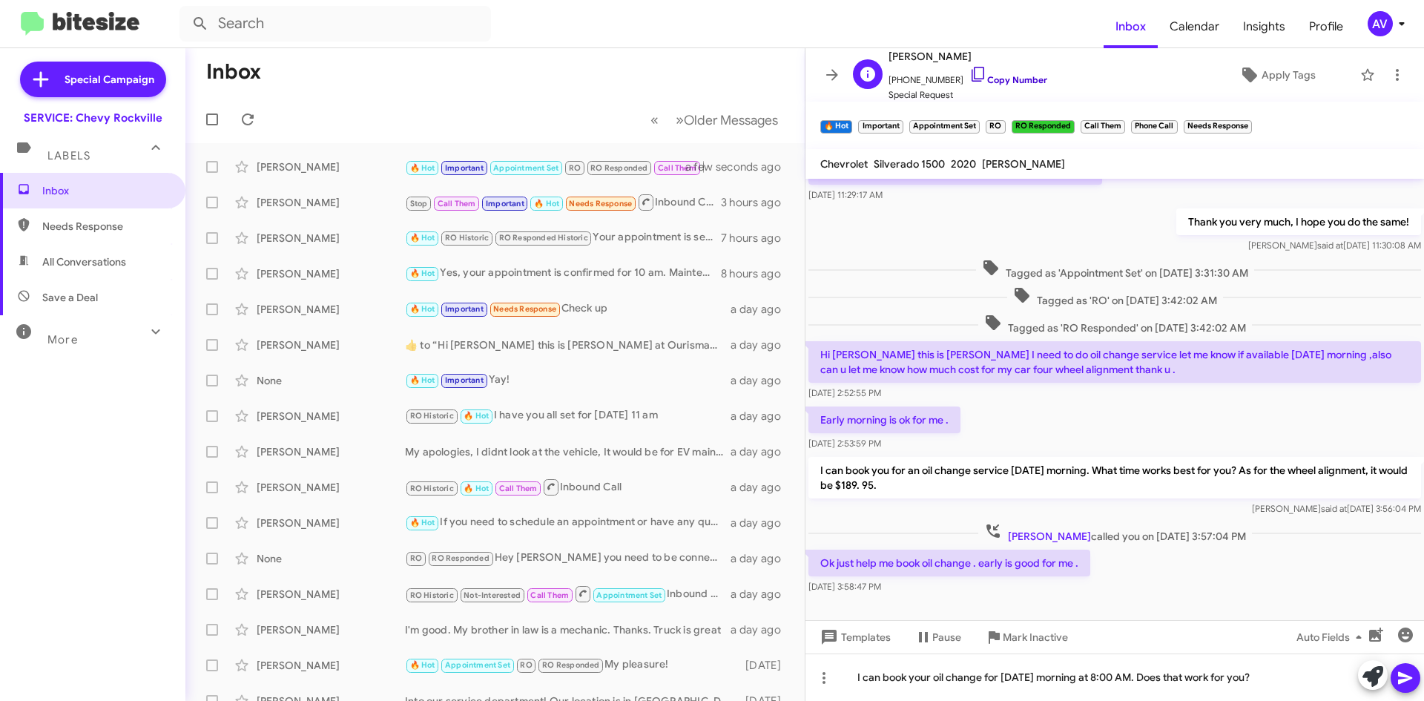
click at [969, 74] on icon at bounding box center [978, 74] width 18 height 18
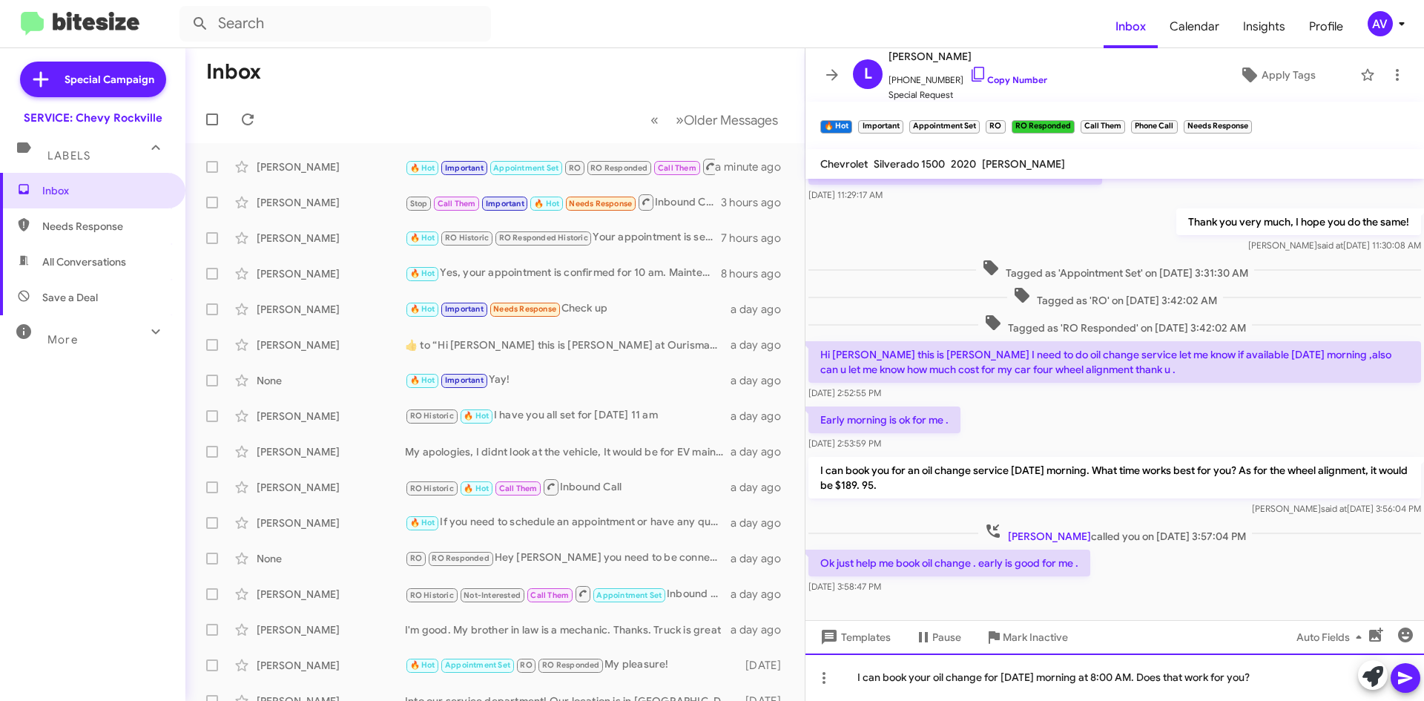
click at [1125, 676] on div "I can book your oil change for tomorrow morning at 8:00 AM. Does that work for …" at bounding box center [1115, 676] width 619 height 47
drag, startPoint x: 1132, startPoint y: 683, endPoint x: 1125, endPoint y: 688, distance: 8.5
click at [1127, 688] on div "I can book your oil change for tomorrow morning at 8:00 AM. Does that work for …" at bounding box center [1115, 676] width 619 height 47
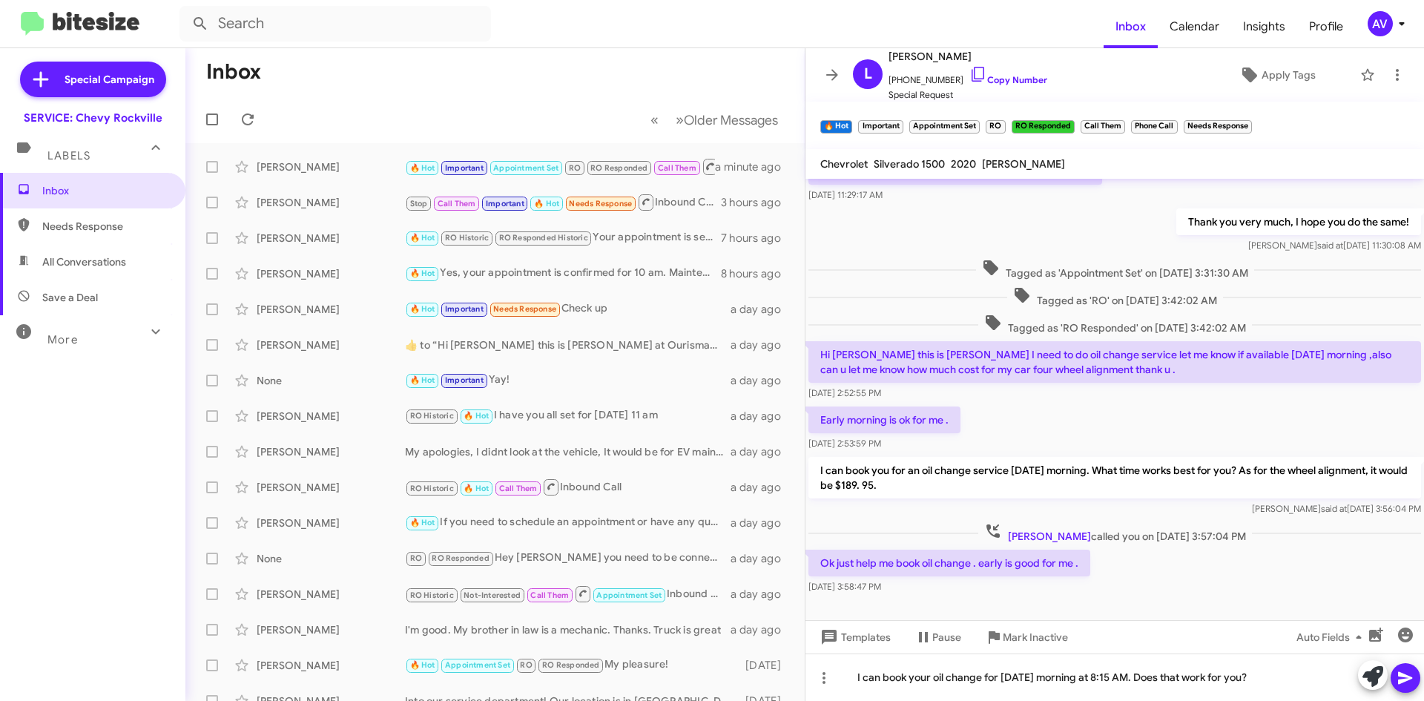
click at [1419, 683] on button at bounding box center [1406, 678] width 30 height 30
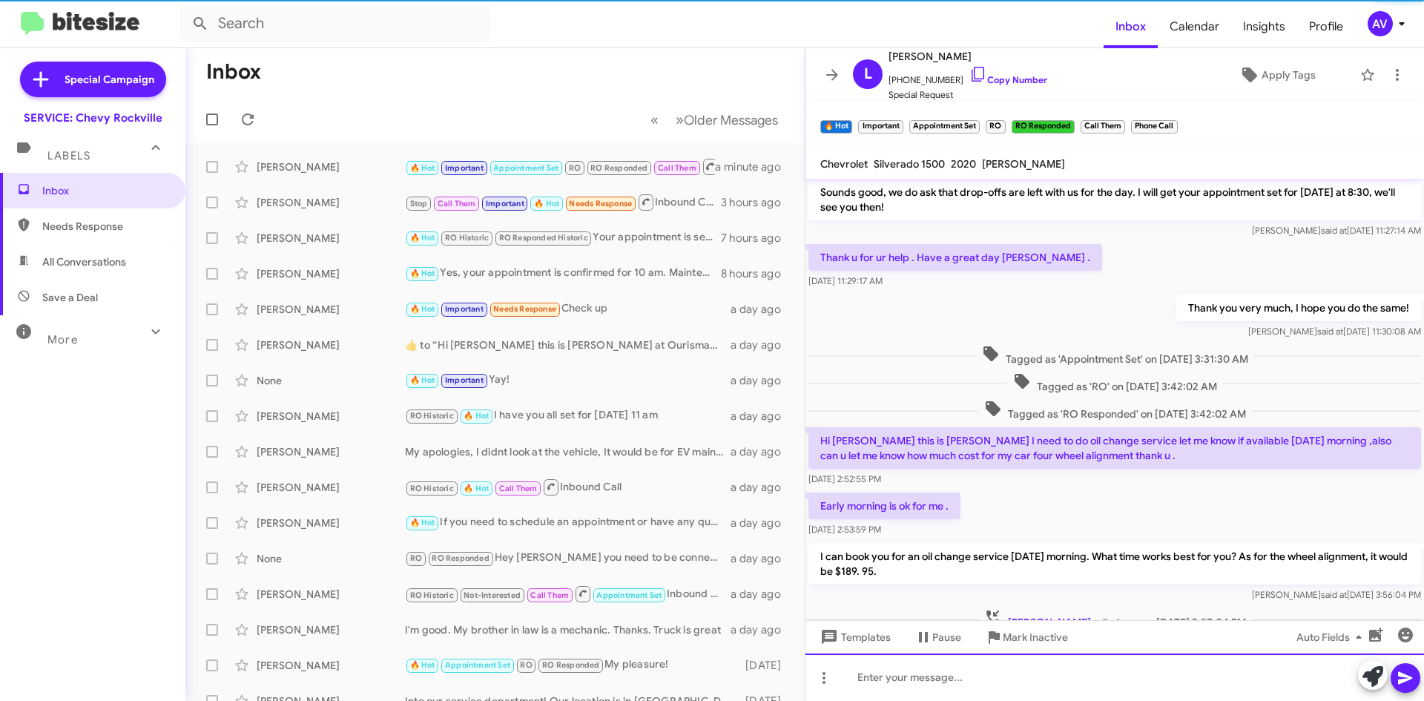
scroll to position [802, 0]
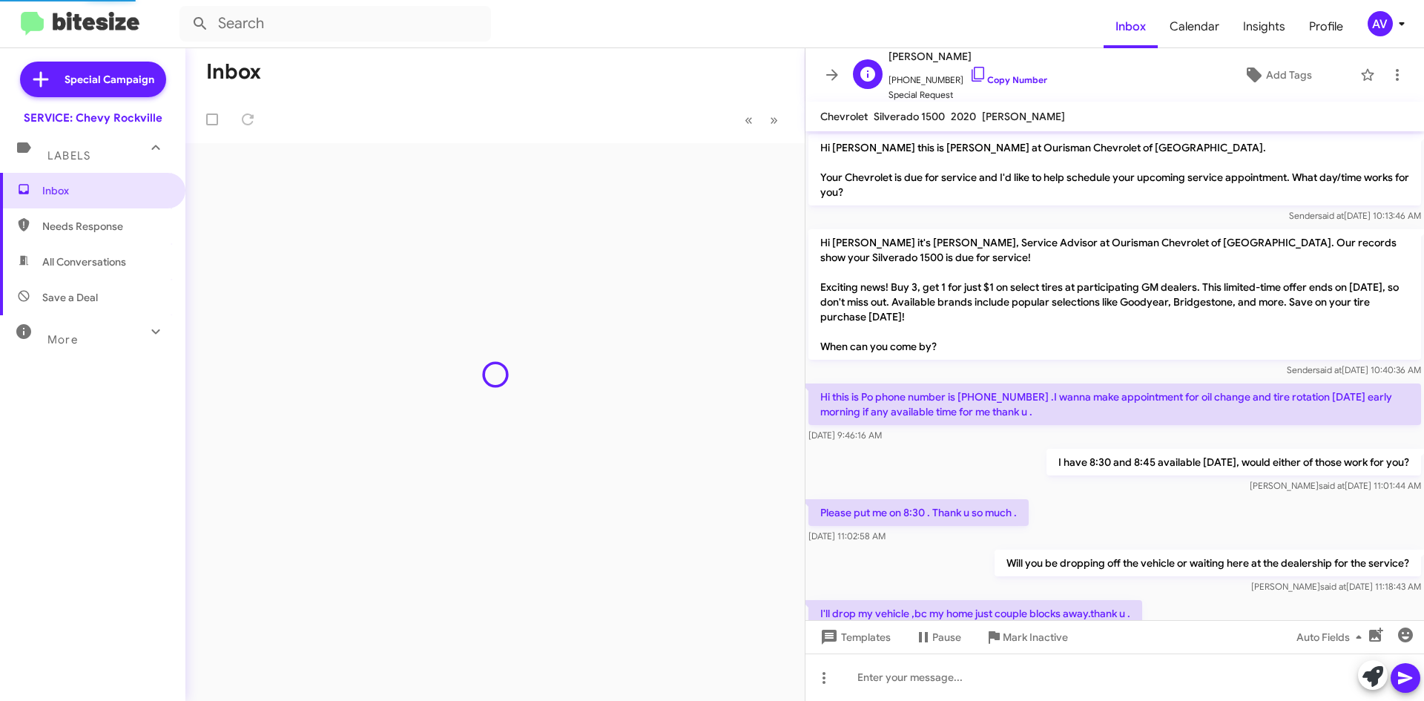
scroll to position [710, 0]
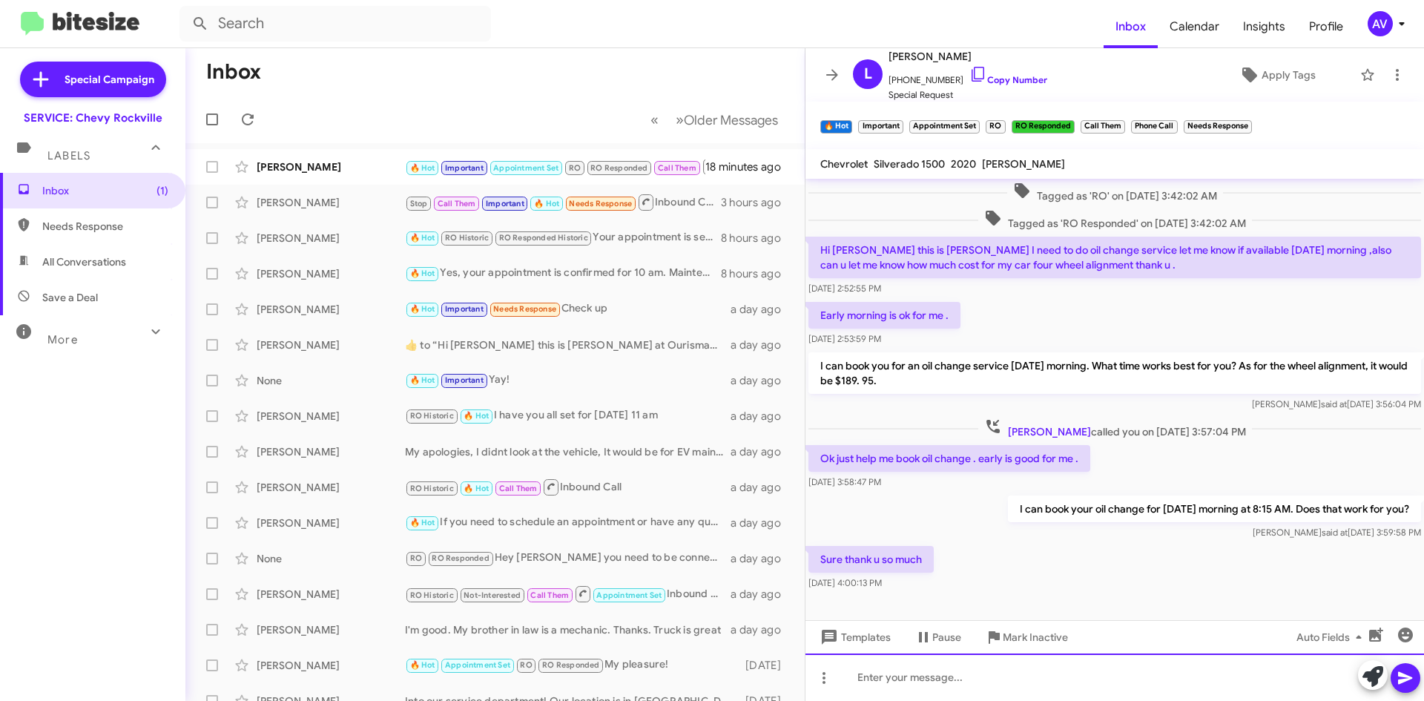
click at [1012, 688] on div at bounding box center [1115, 676] width 619 height 47
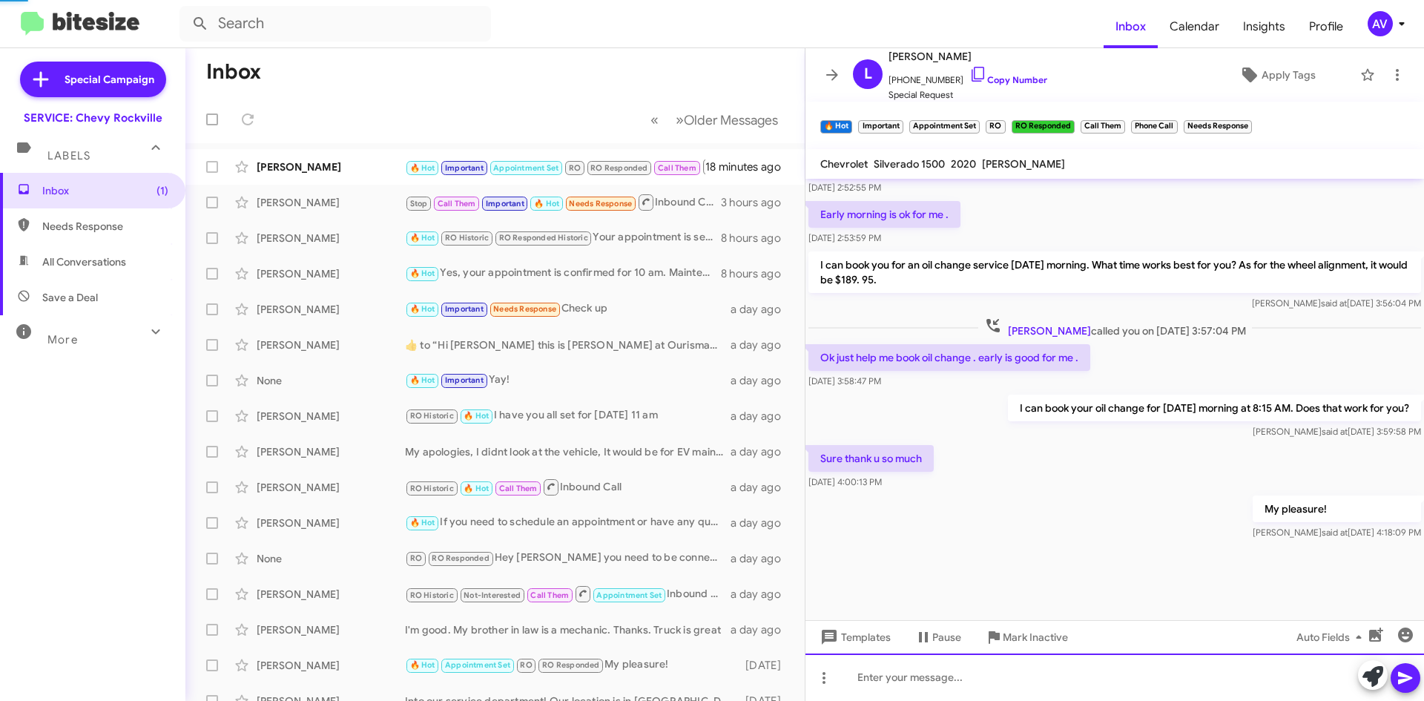
scroll to position [811, 0]
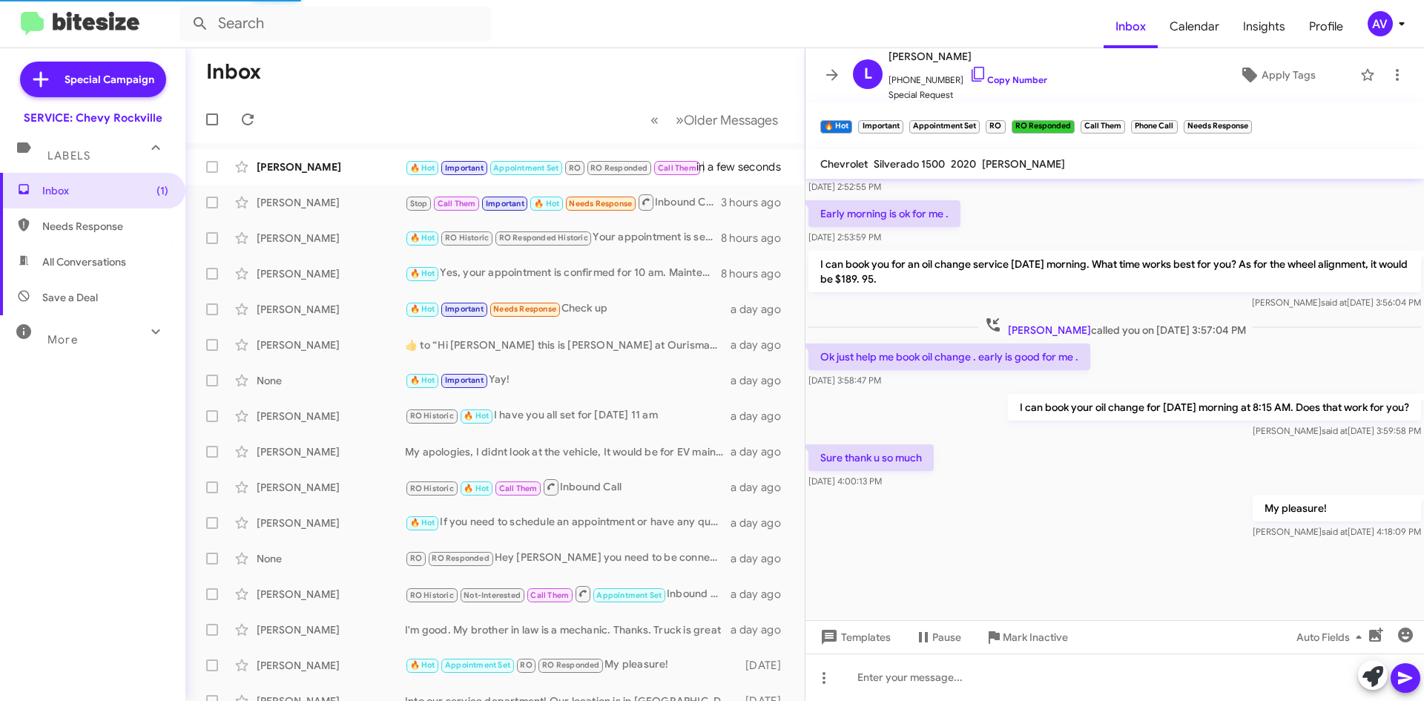
click at [1370, 33] on span "AV" at bounding box center [1389, 23] width 45 height 25
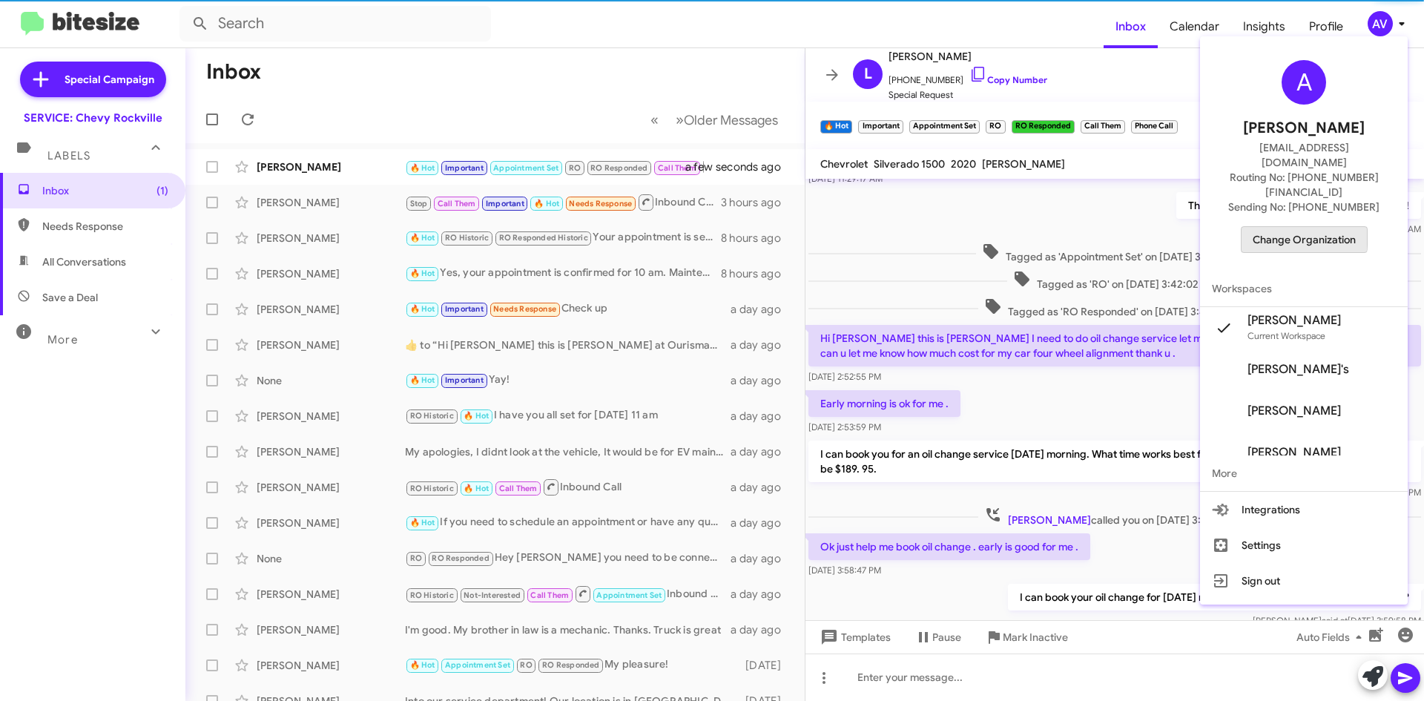
click at [1281, 227] on span "Change Organization" at bounding box center [1304, 239] width 103 height 25
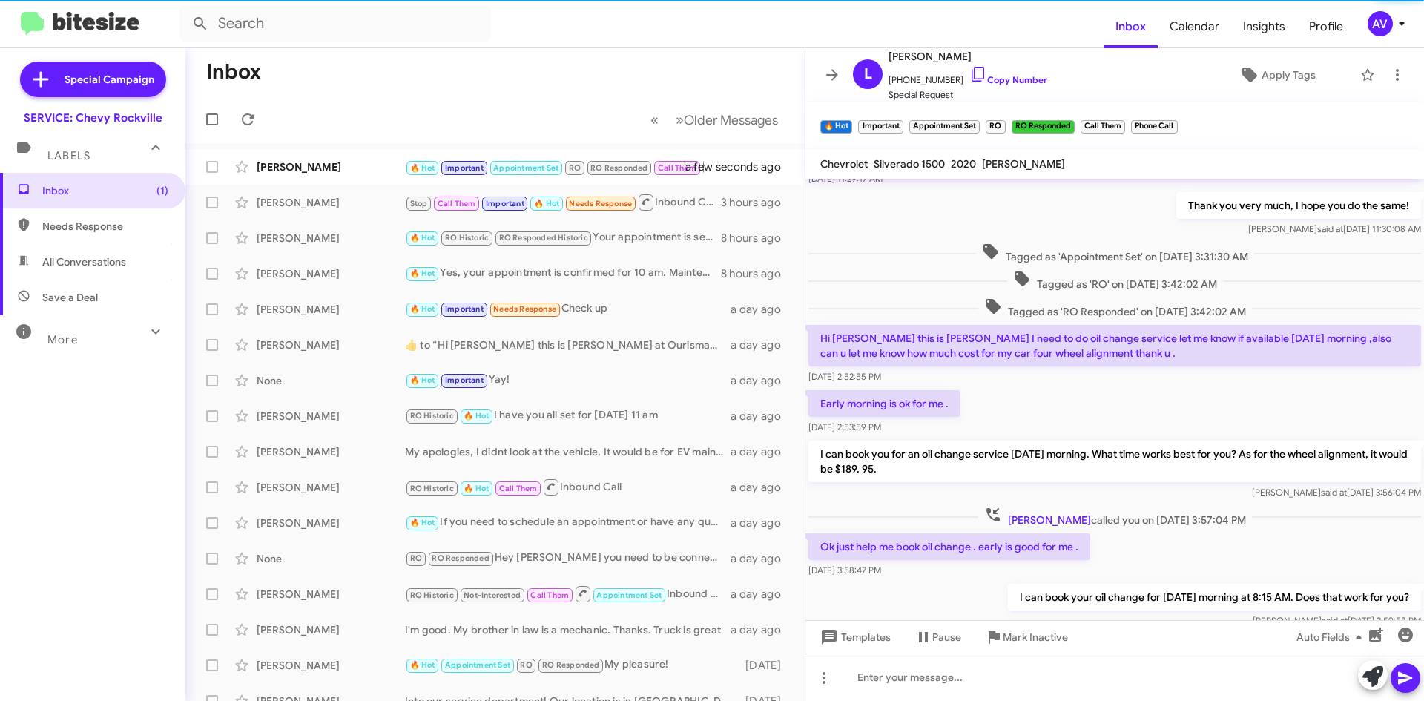
scroll to position [0, 0]
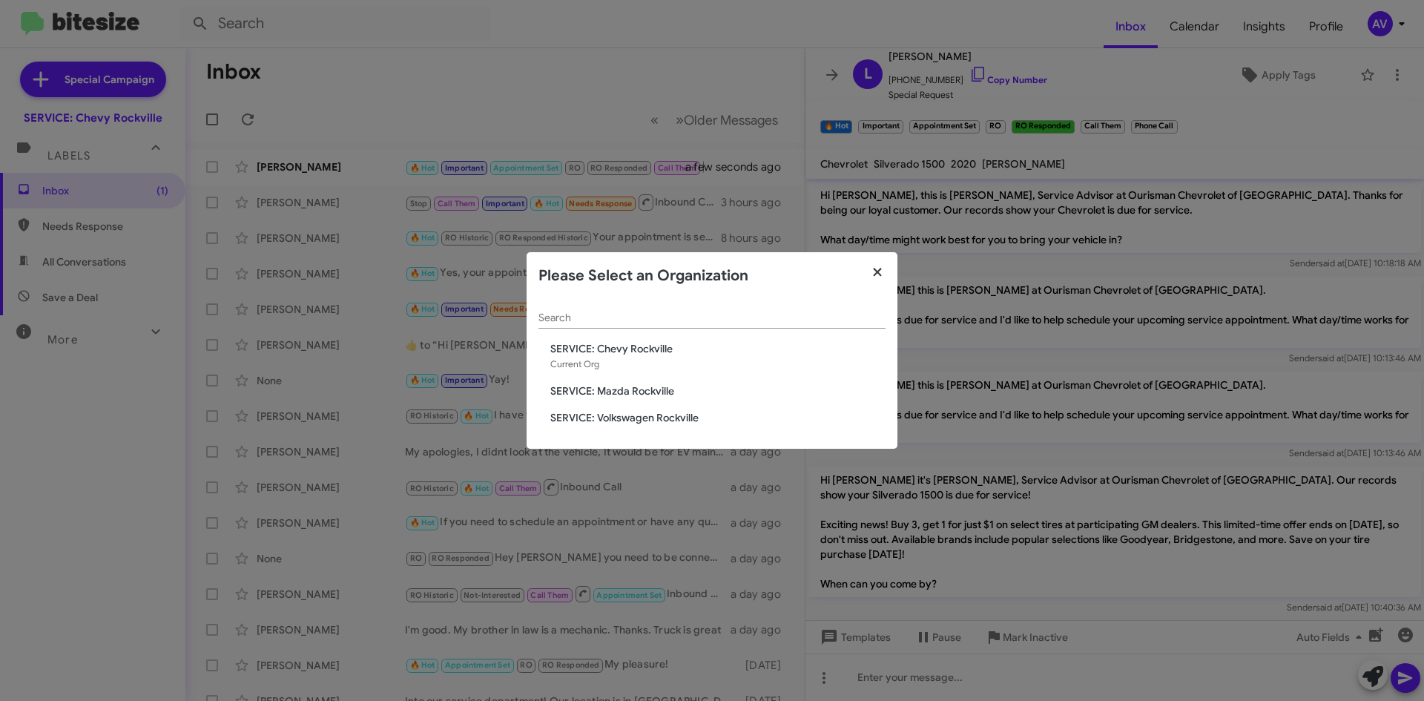
click at [878, 276] on icon "button" at bounding box center [877, 272] width 17 height 13
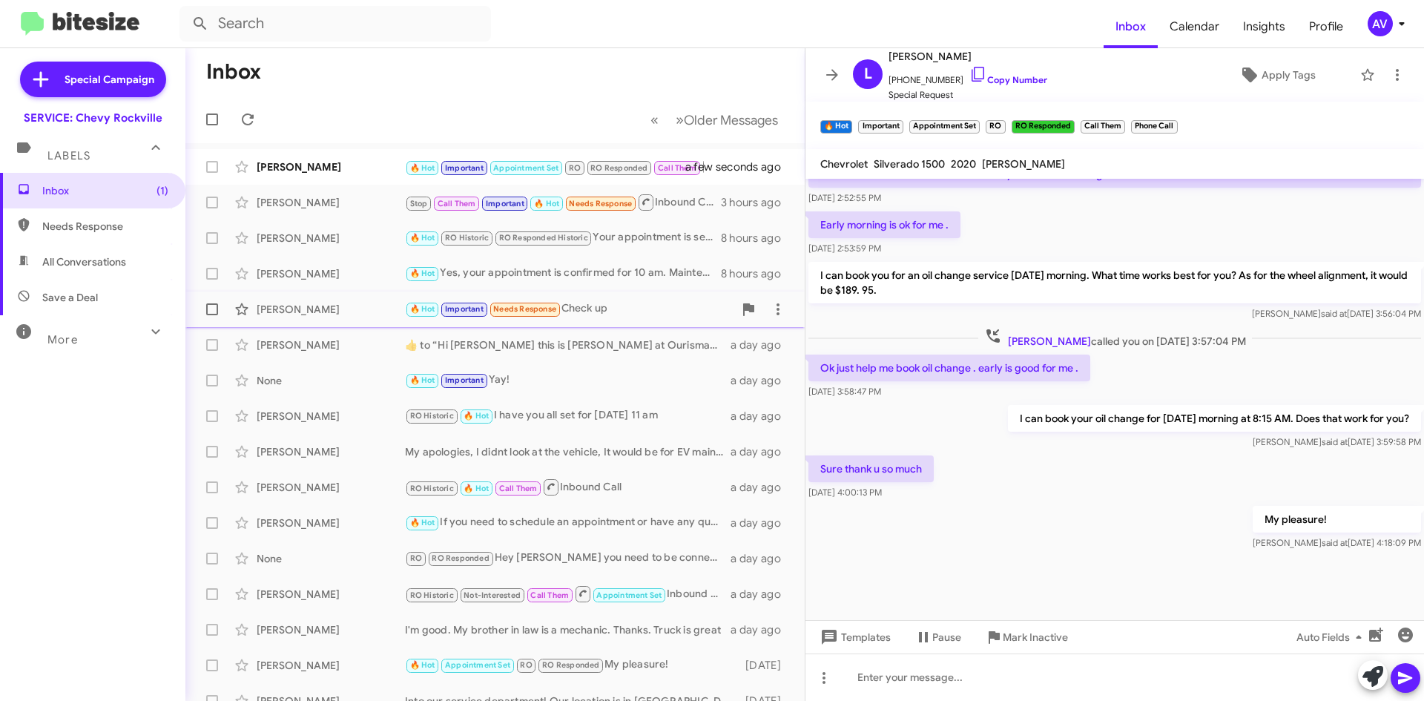
scroll to position [1009, 0]
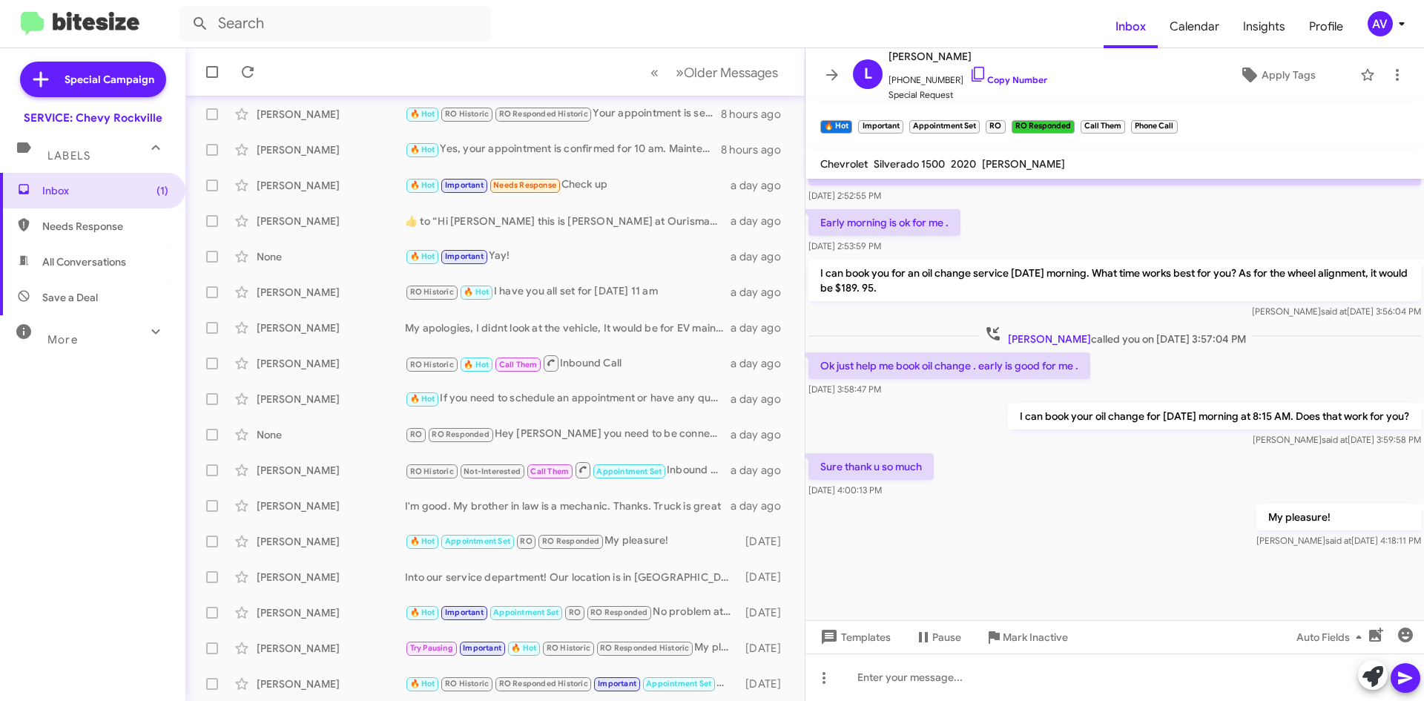
scroll to position [710, 0]
click at [1390, 26] on div "AV" at bounding box center [1380, 23] width 25 height 25
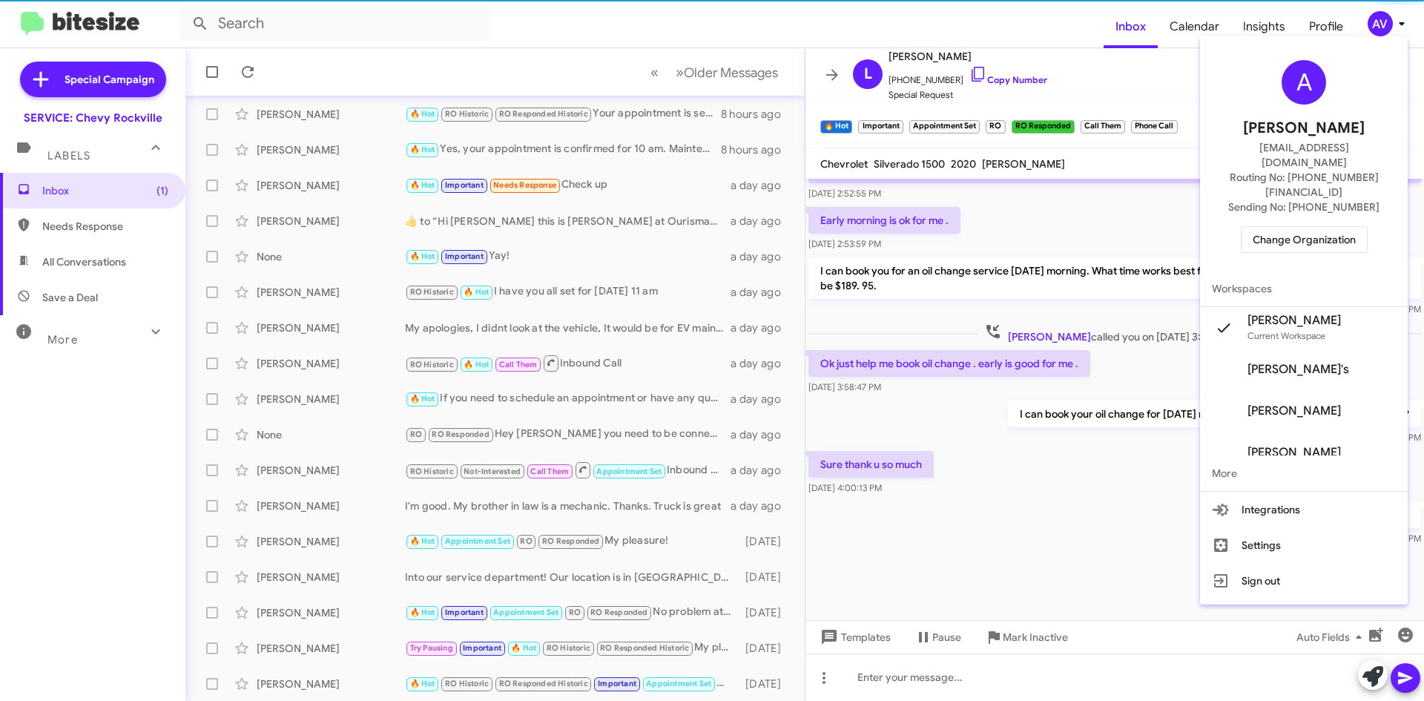
click at [1306, 227] on span "Change Organization" at bounding box center [1304, 239] width 103 height 25
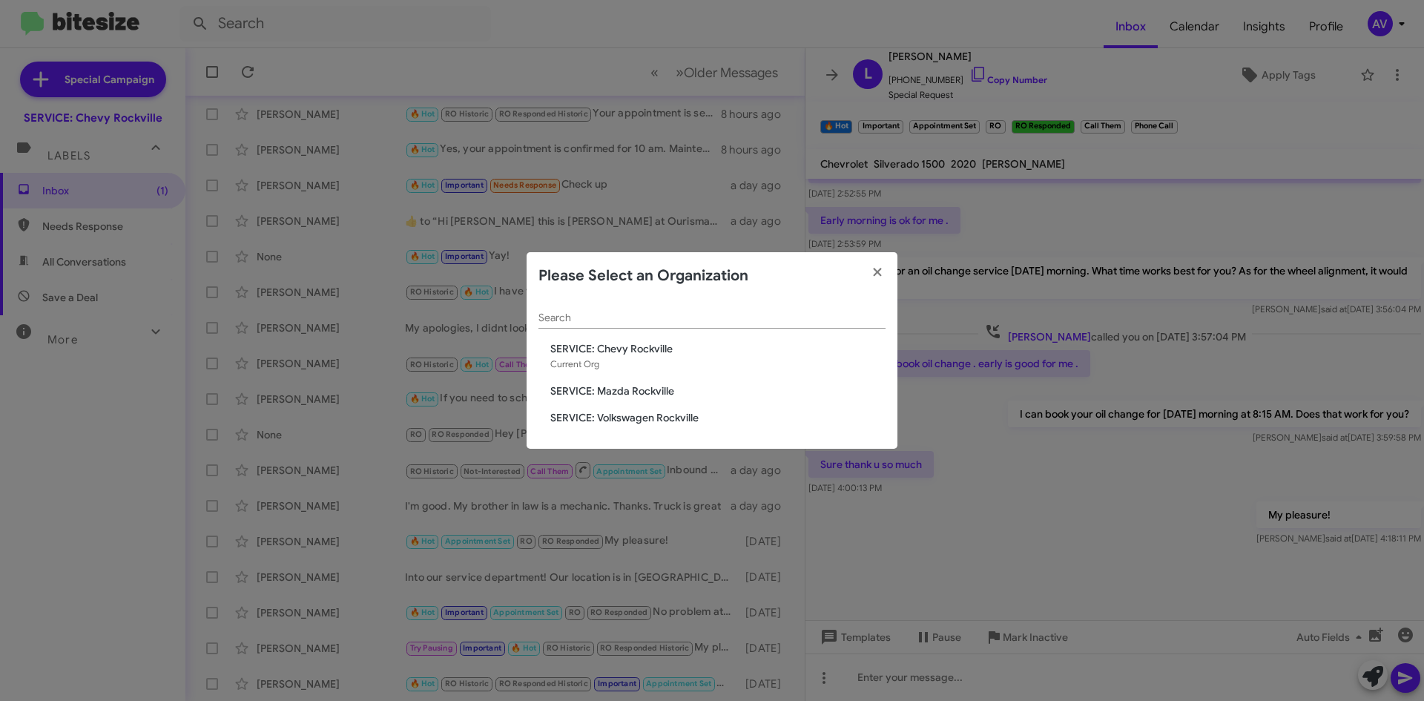
click at [595, 392] on span "SERVICE: Mazda Rockville" at bounding box center [717, 390] width 335 height 15
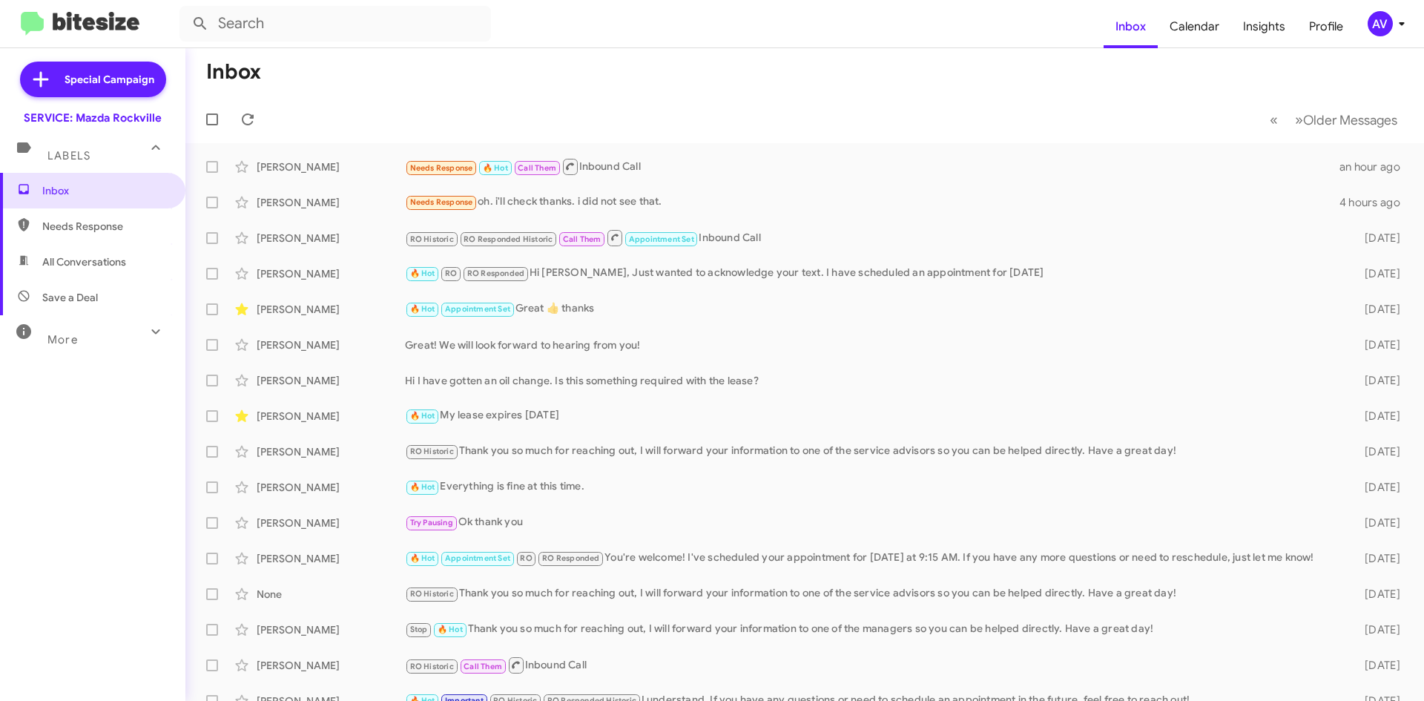
click at [1371, 17] on div "AV" at bounding box center [1380, 23] width 25 height 25
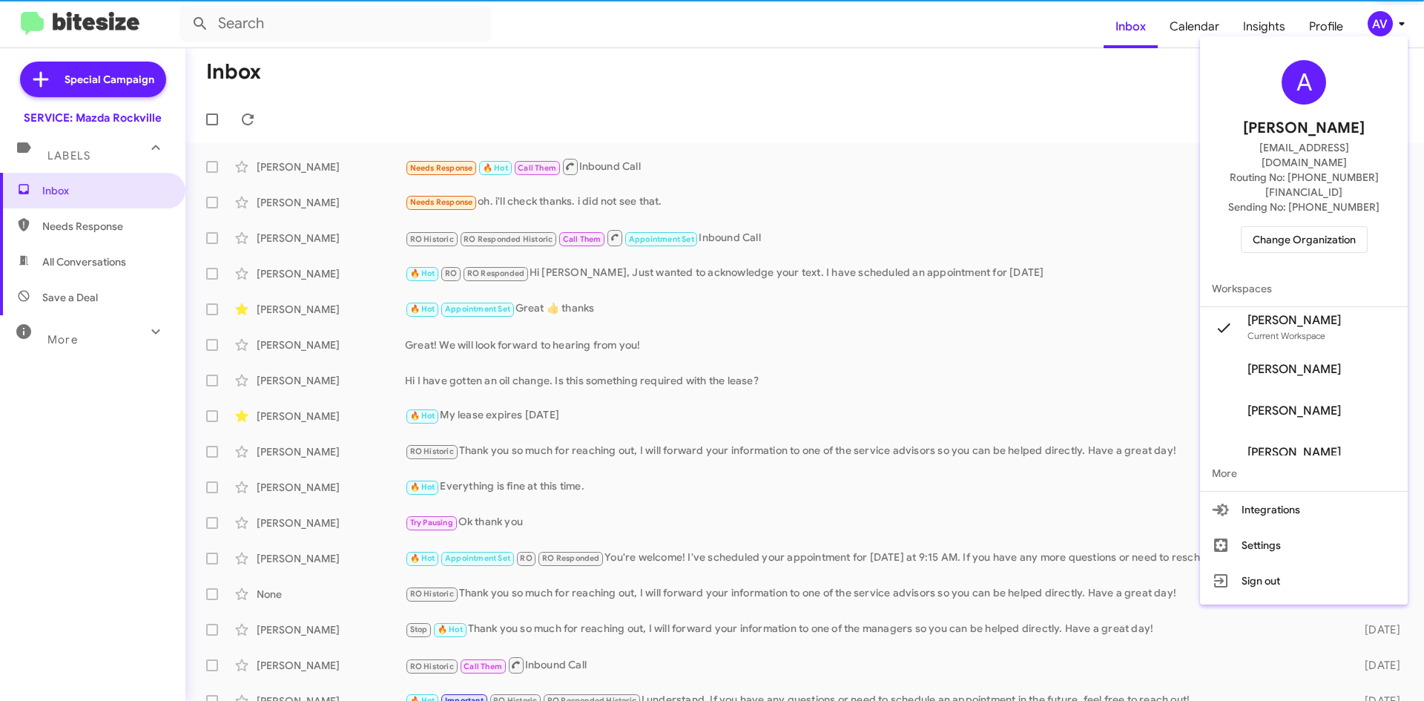
click at [1277, 227] on span "Change Organization" at bounding box center [1304, 239] width 103 height 25
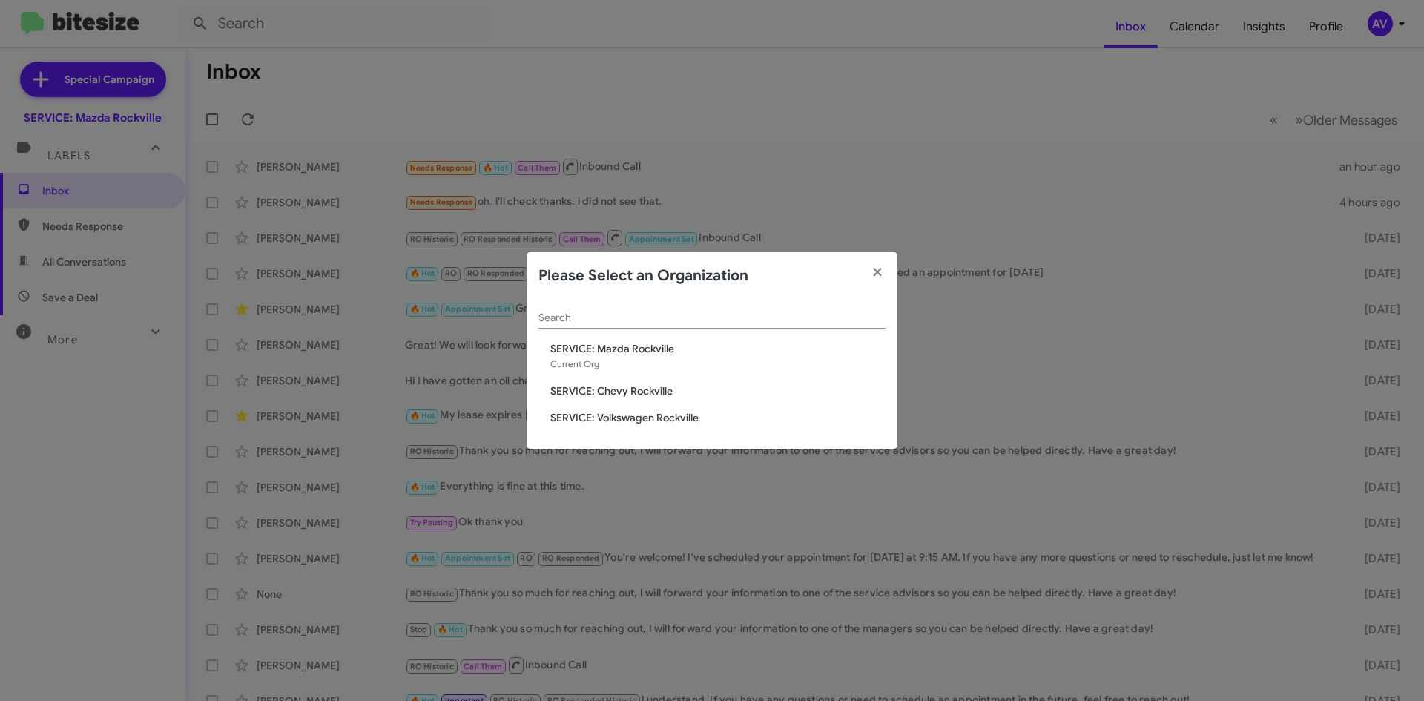
click at [698, 420] on span "SERVICE: Volkswagen Rockville" at bounding box center [717, 417] width 335 height 15
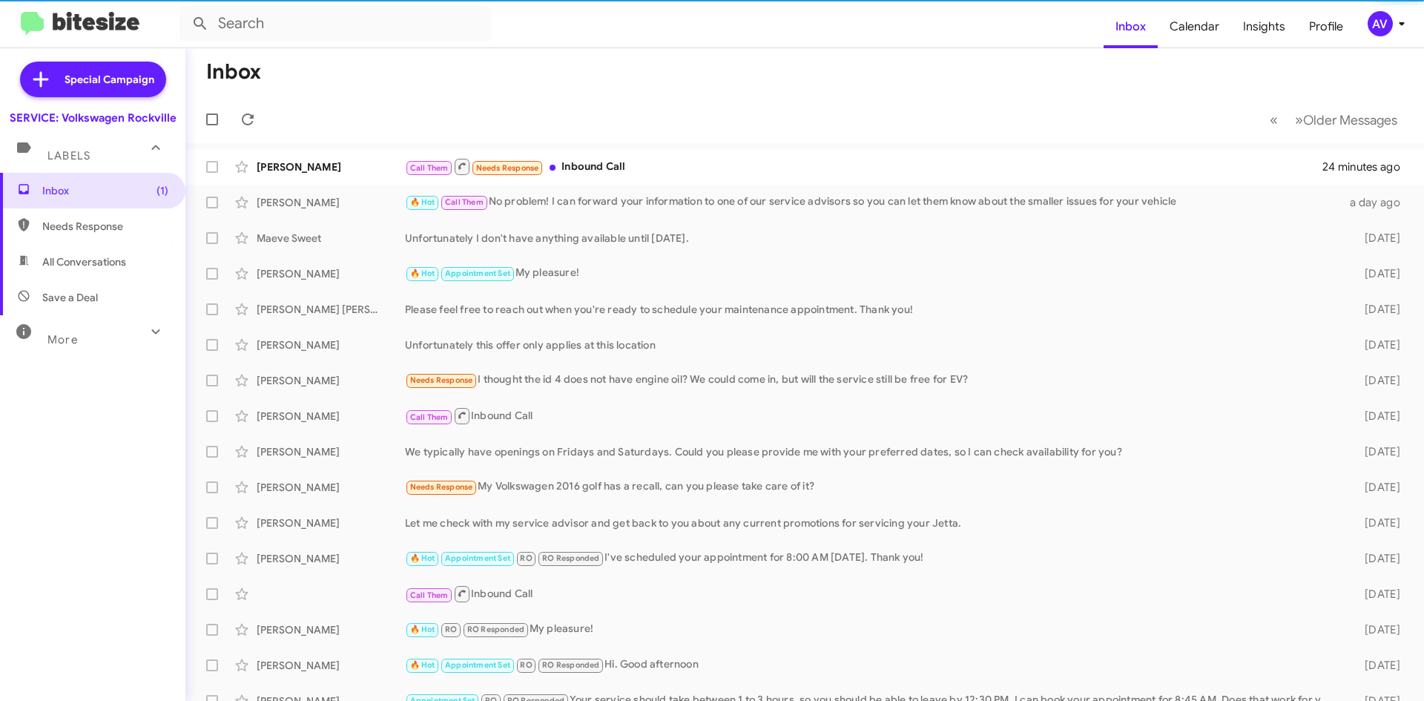
click at [1395, 21] on icon at bounding box center [1402, 24] width 18 height 18
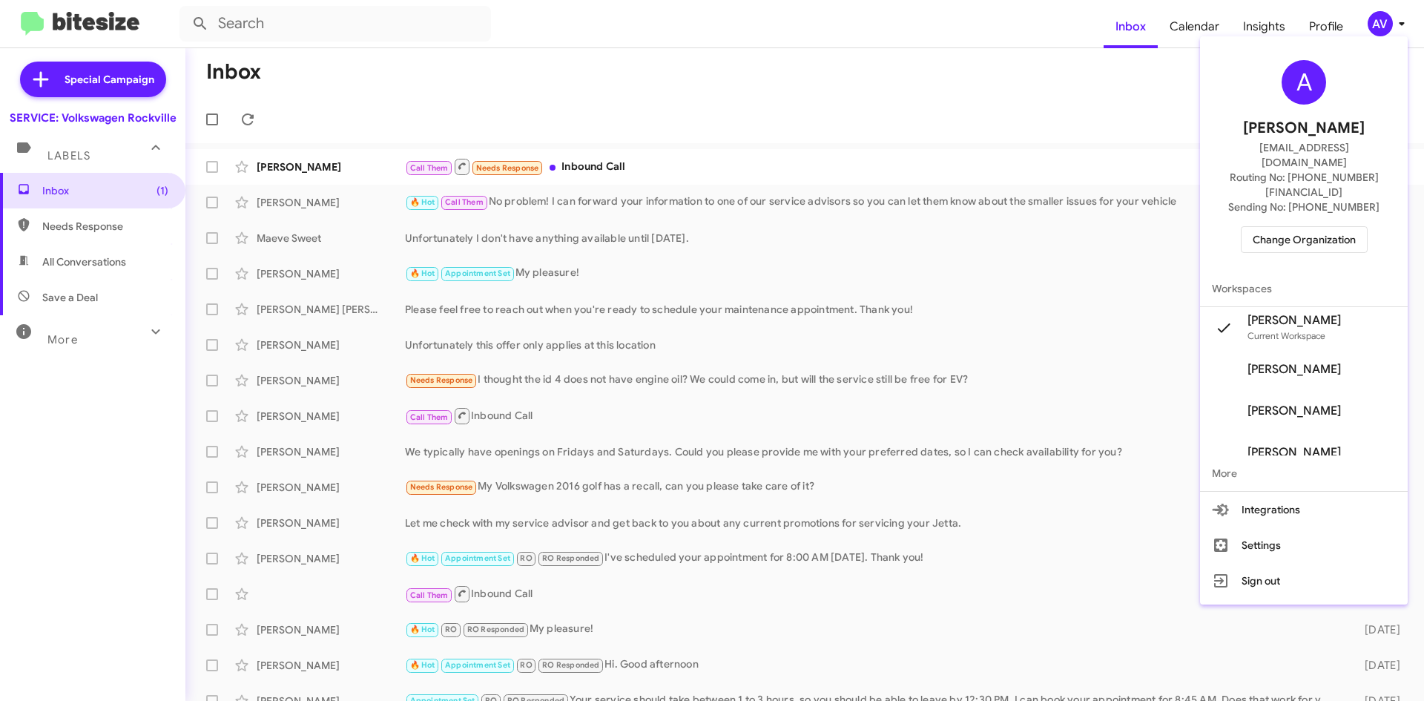
click at [1301, 227] on span "Change Organization" at bounding box center [1304, 239] width 103 height 25
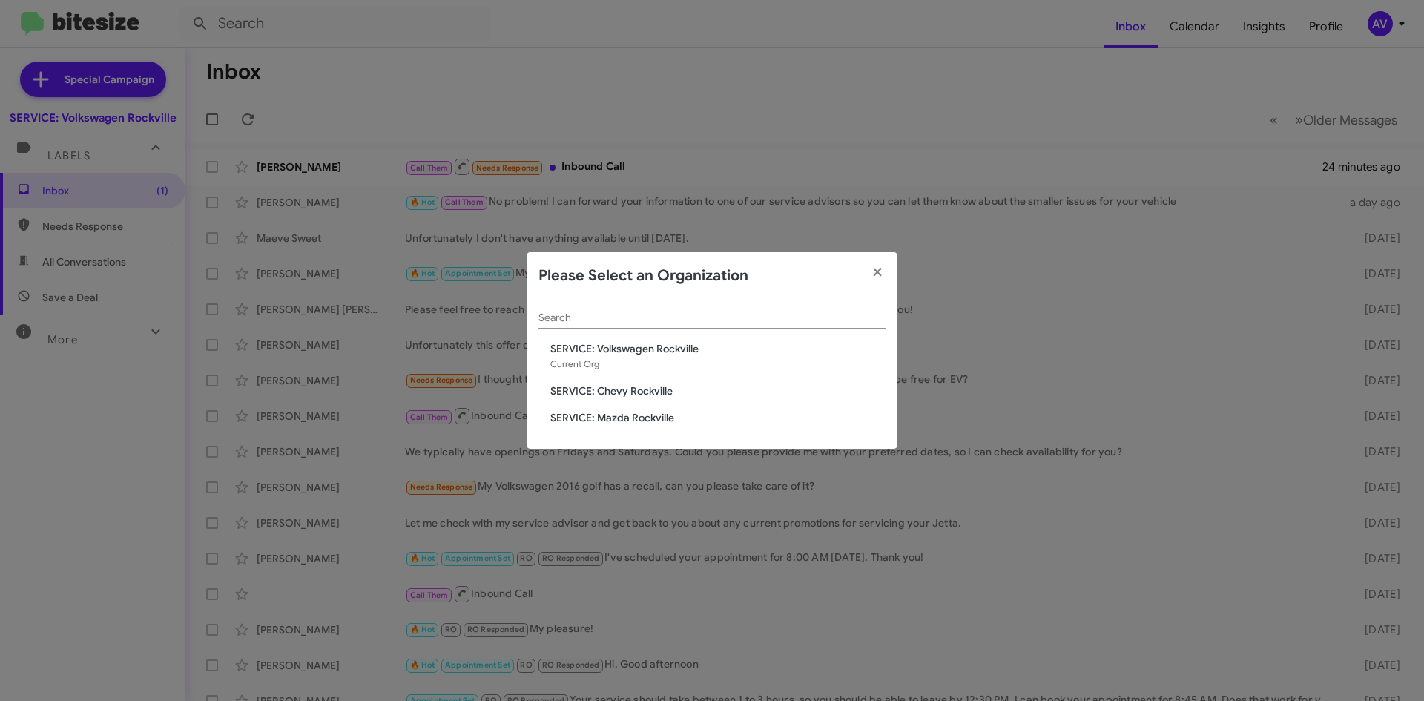
click at [599, 392] on span "SERVICE: Chevy Rockville" at bounding box center [717, 390] width 335 height 15
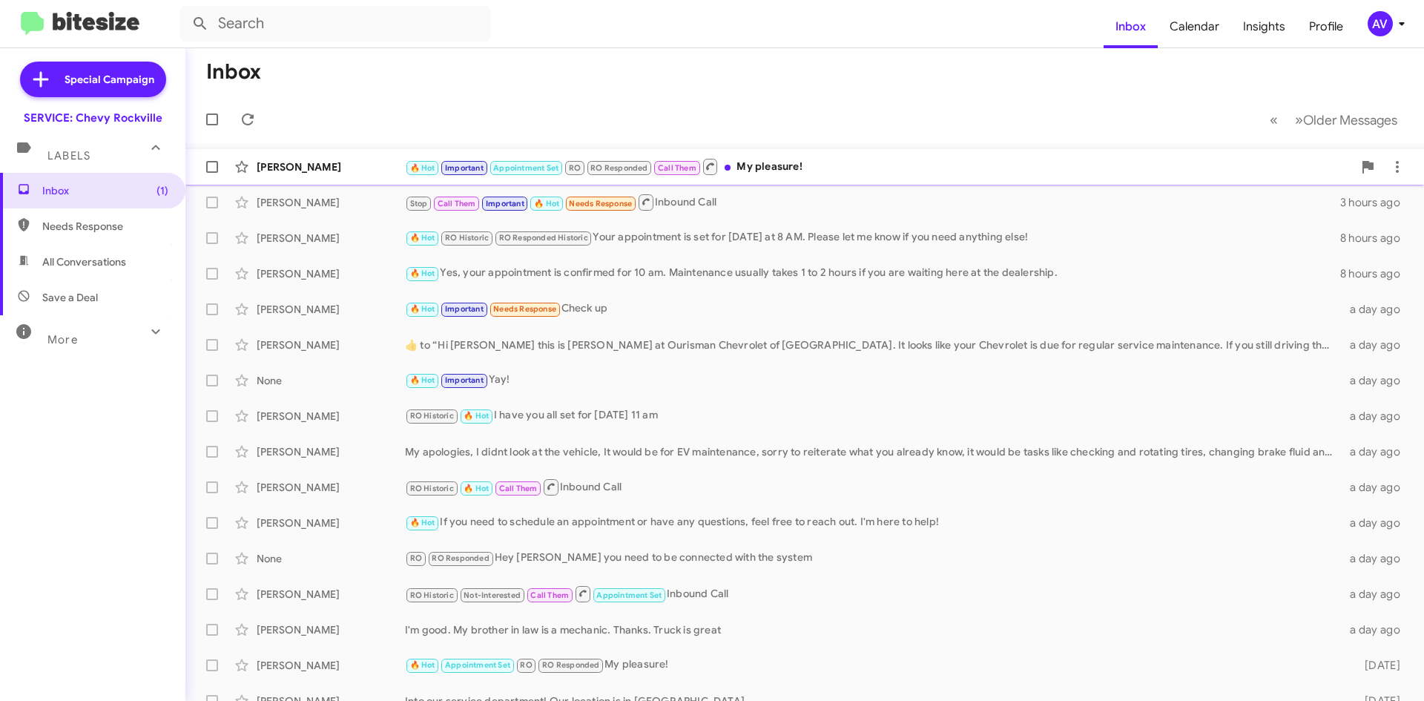
click at [1138, 162] on div "🔥 Hot Important Appointment Set RO RO Responded Call Them My pleasure!" at bounding box center [879, 166] width 948 height 19
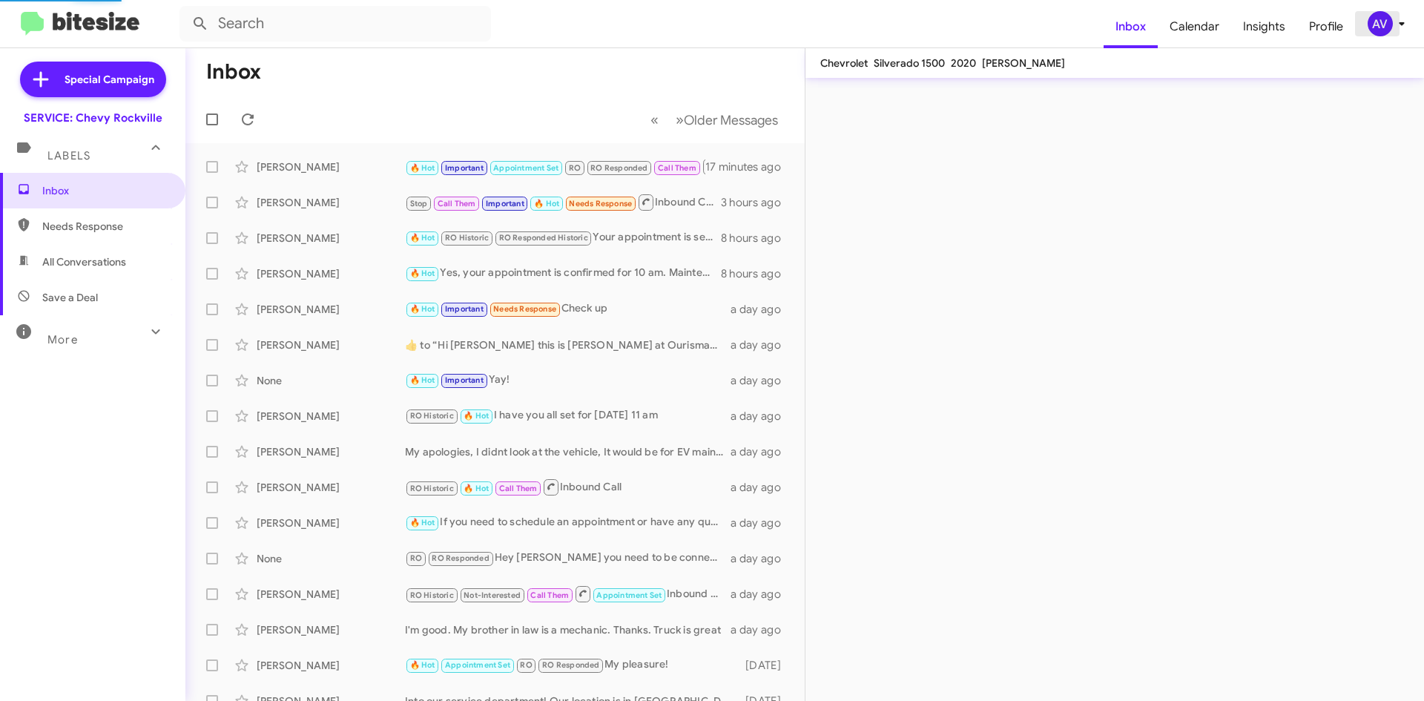
click at [1374, 22] on div "AV" at bounding box center [1380, 23] width 25 height 25
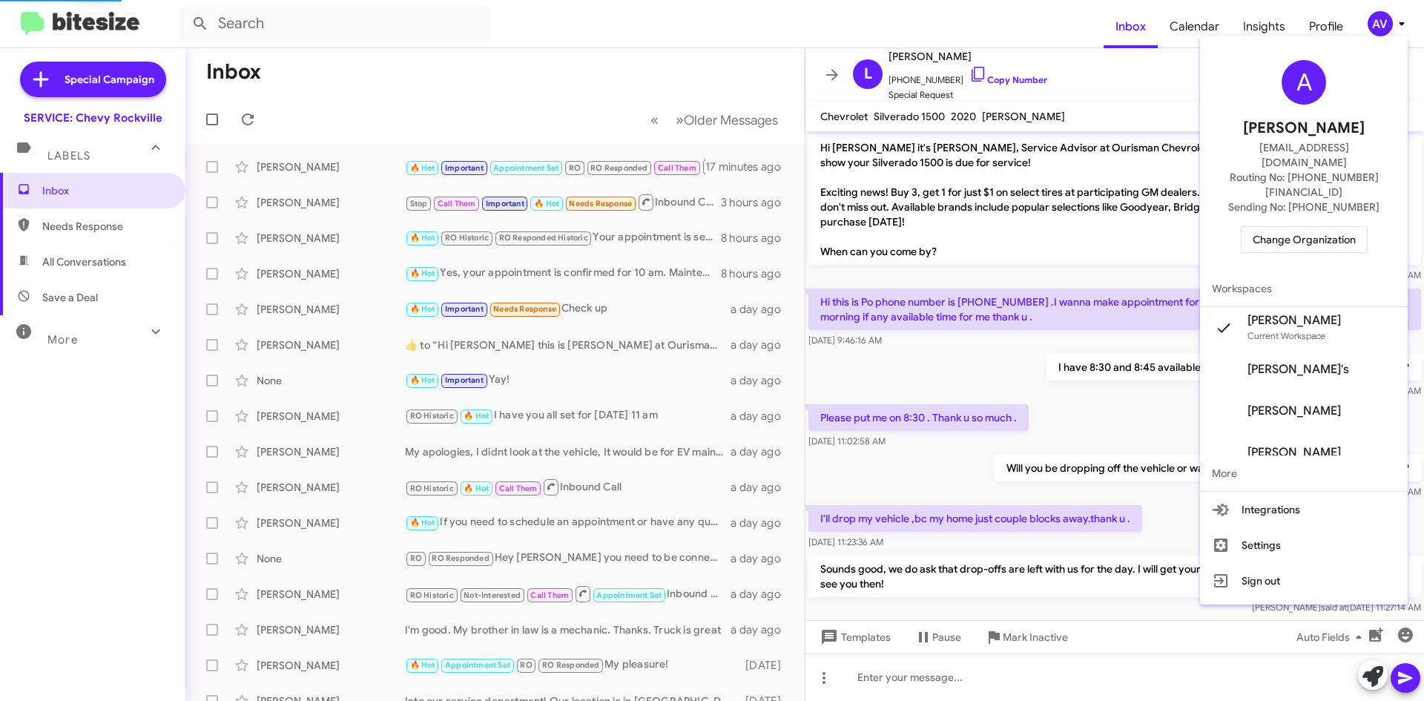
scroll to position [665, 0]
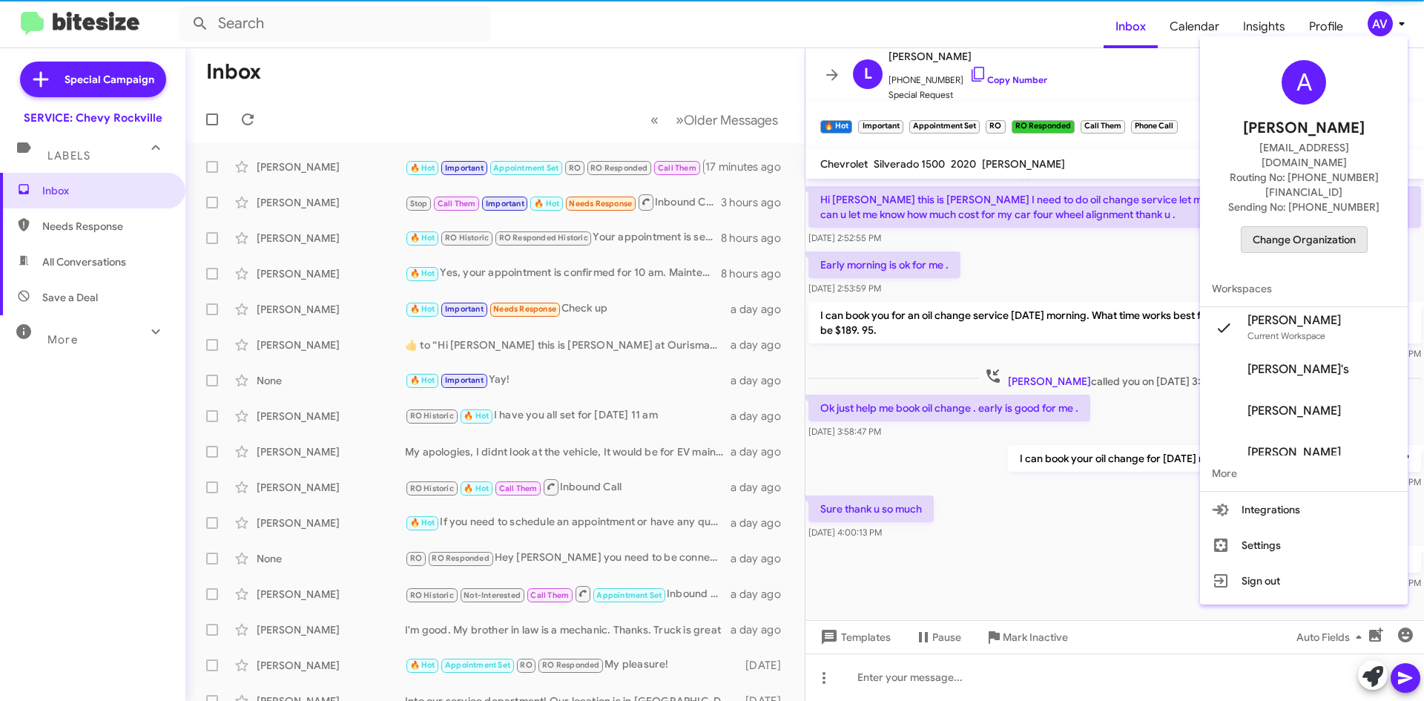
click at [1321, 227] on span "Change Organization" at bounding box center [1304, 239] width 103 height 25
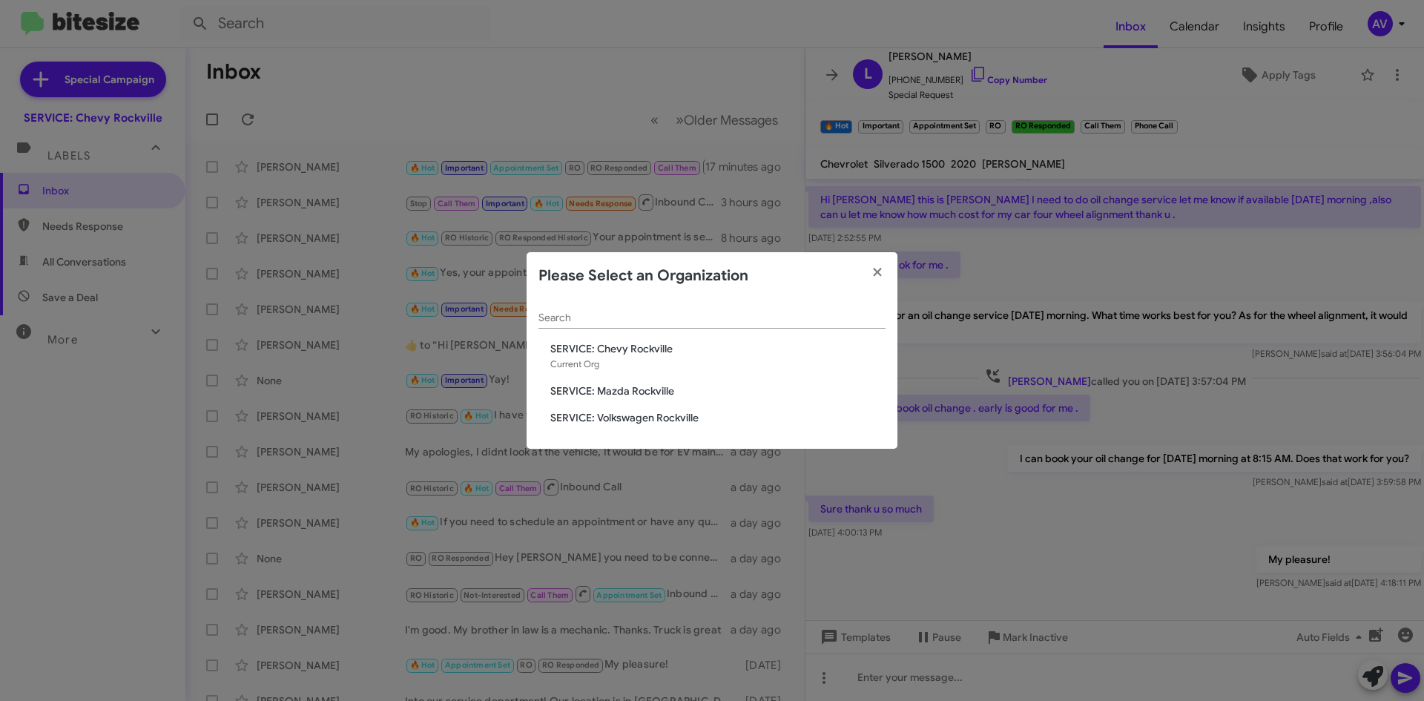
click at [663, 394] on span "SERVICE: Mazda Rockville" at bounding box center [717, 390] width 335 height 15
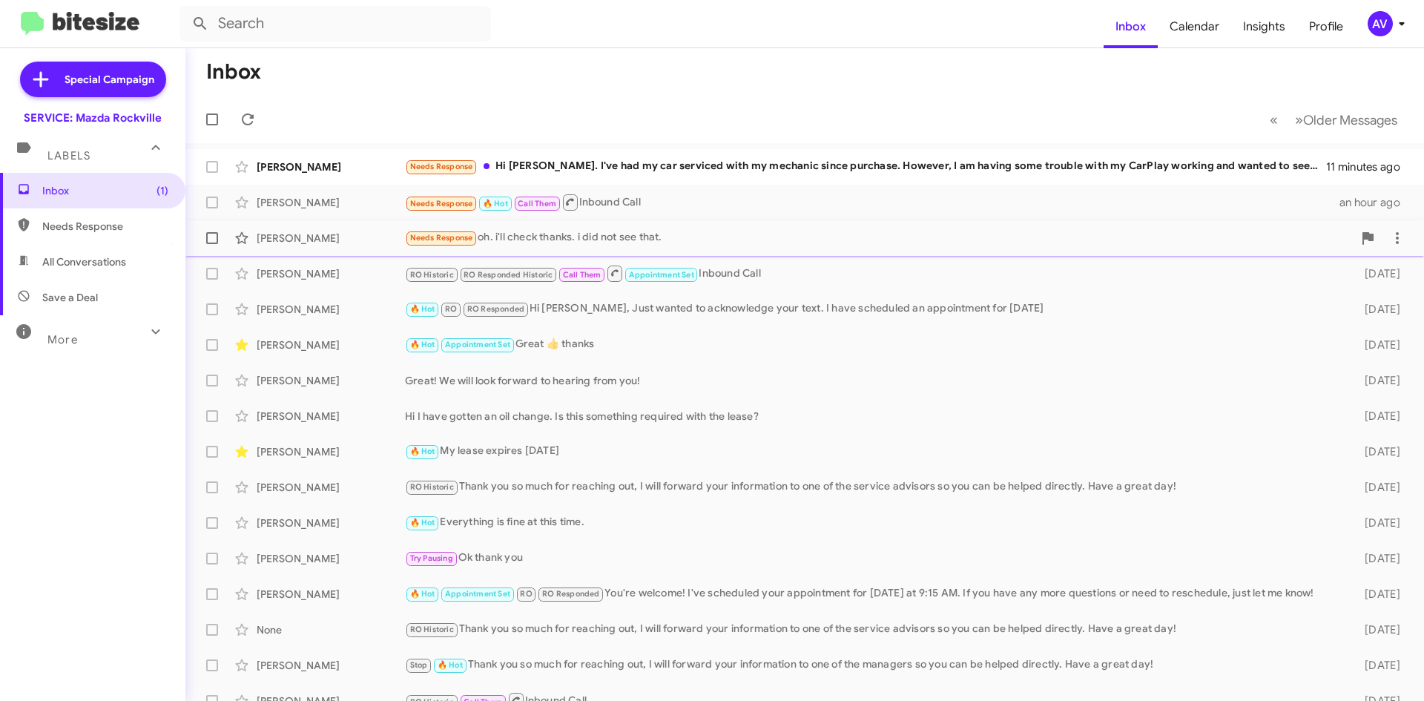
click at [594, 239] on div "Needs Response oh. i'll check thanks. i did not see that." at bounding box center [879, 237] width 948 height 17
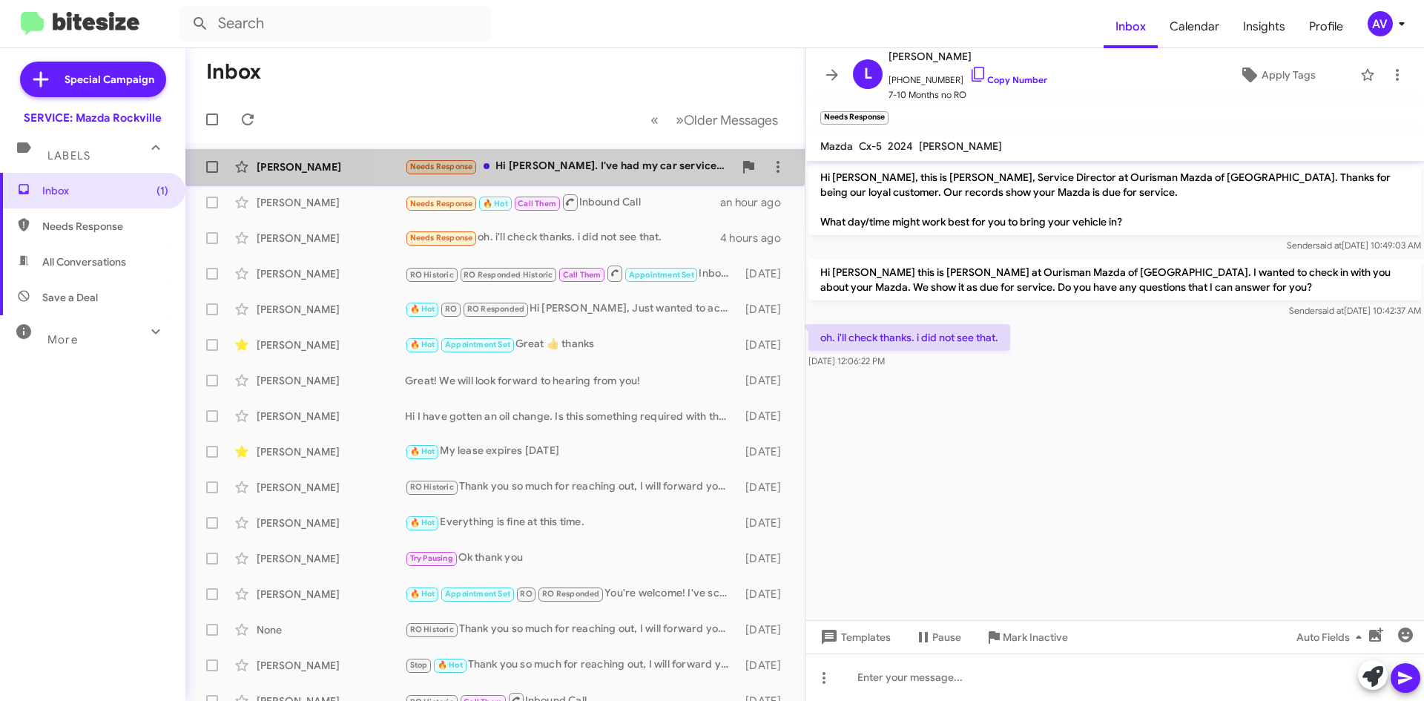
click at [641, 171] on div "Needs Response Hi [PERSON_NAME]. I've had my car serviced with my mechanic sinc…" at bounding box center [569, 166] width 329 height 17
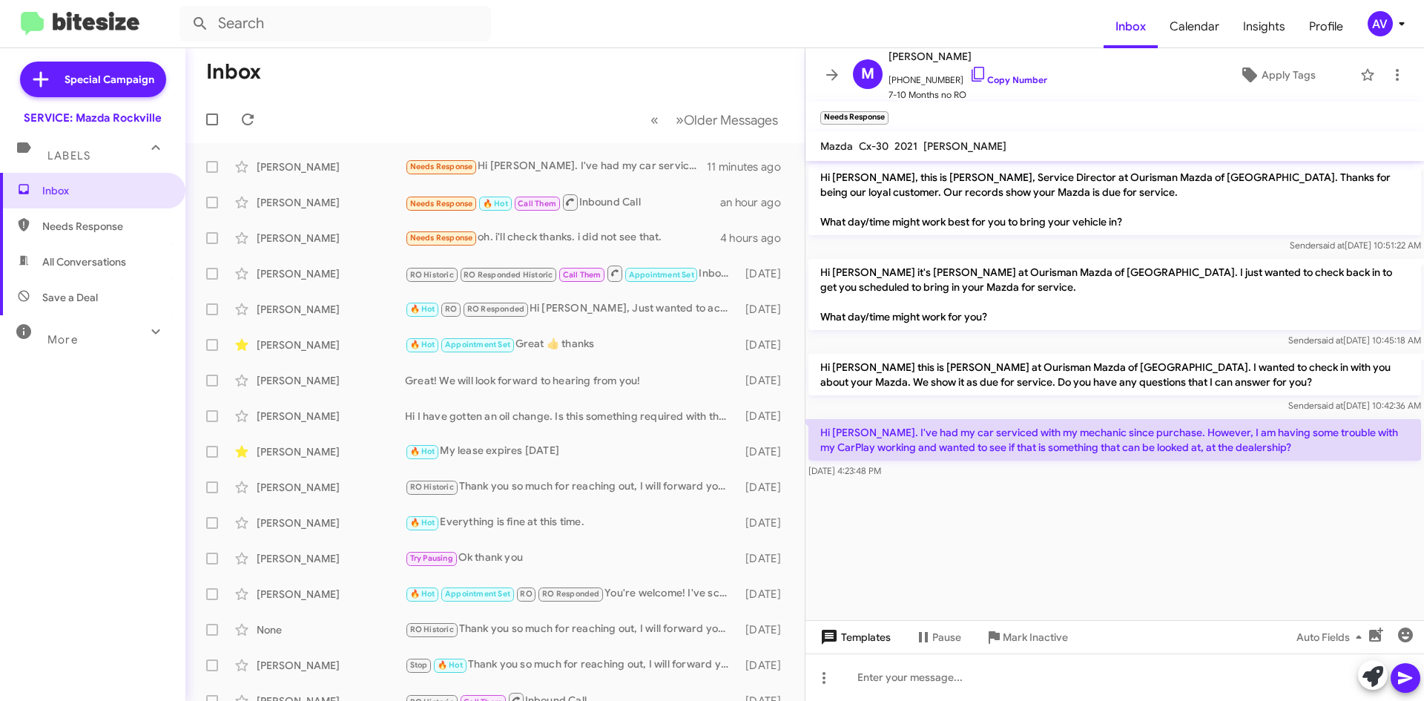
click at [840, 642] on span "Templates" at bounding box center [853, 637] width 73 height 27
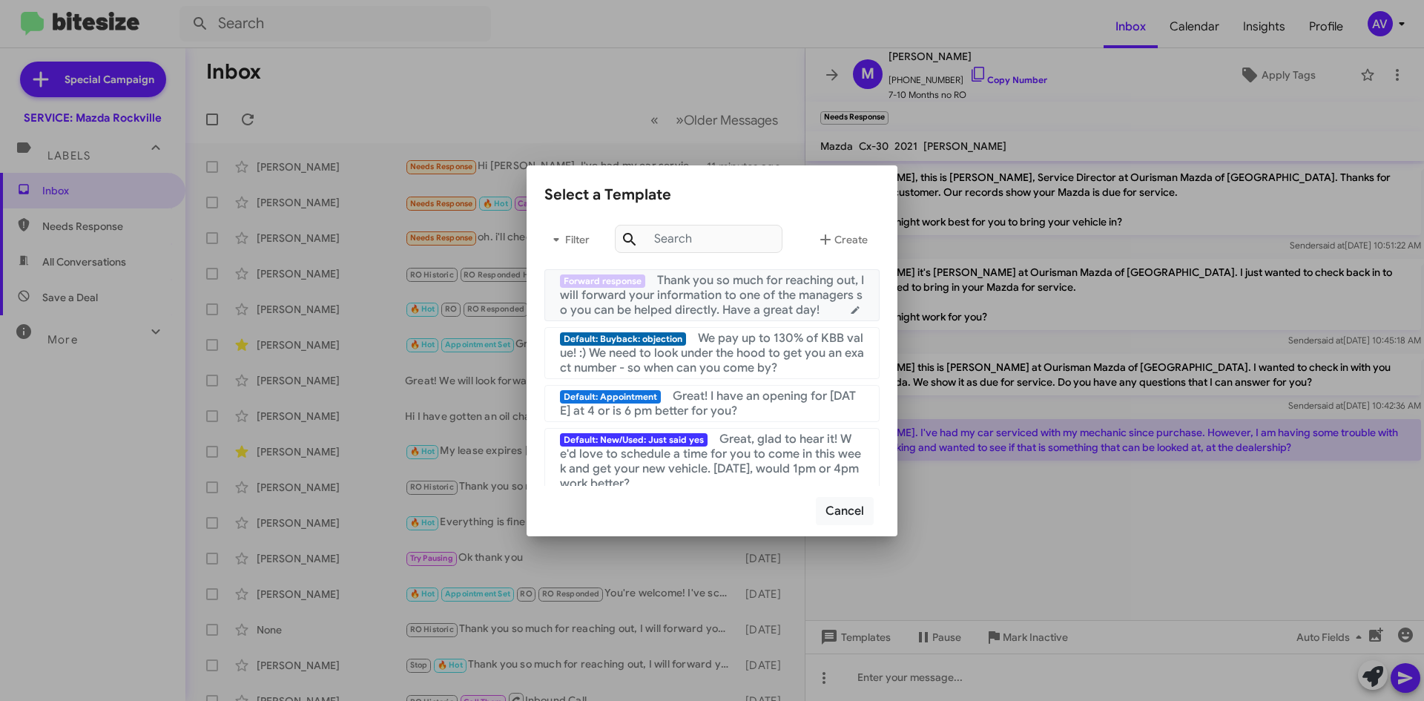
click at [722, 307] on span "Thank you so much for reaching out, I will forward your information to one of t…" at bounding box center [712, 295] width 304 height 45
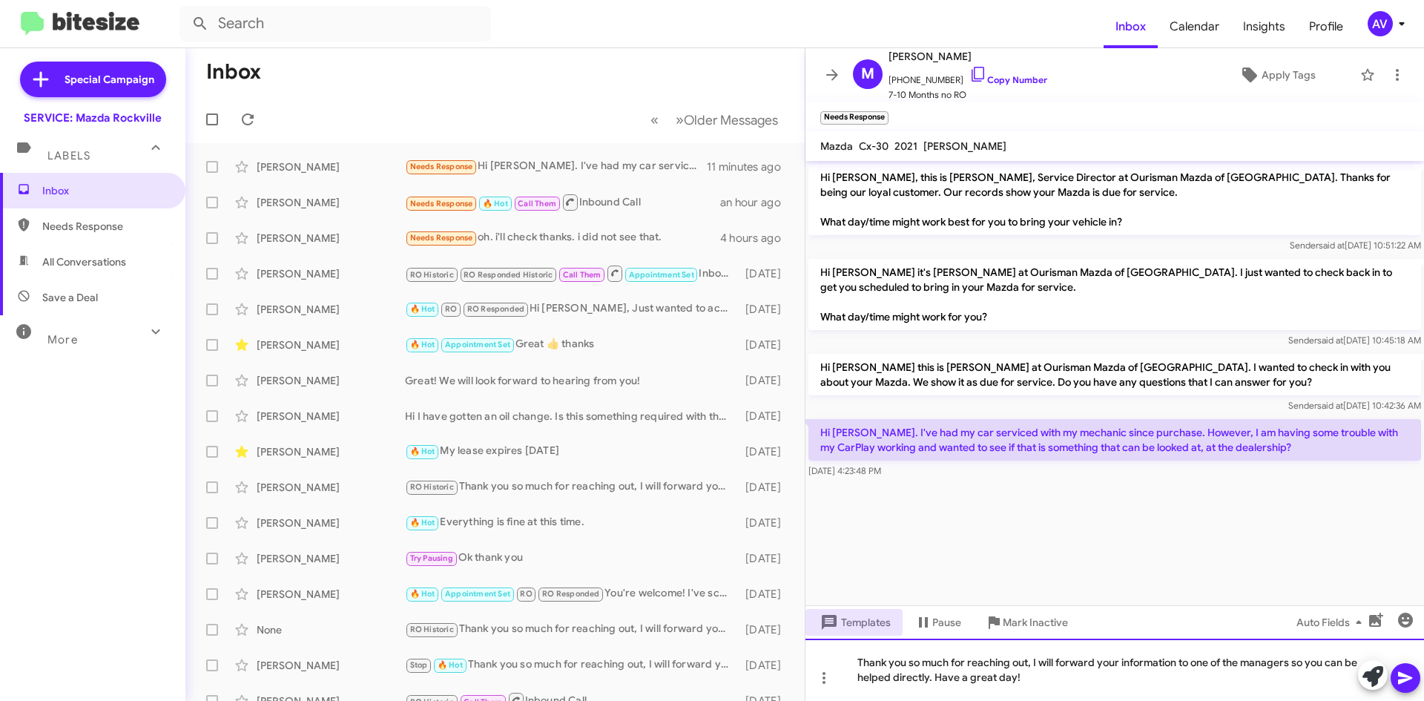
click at [1070, 682] on div "Thank you so much for reaching out, I will forward your information to one of t…" at bounding box center [1115, 670] width 619 height 62
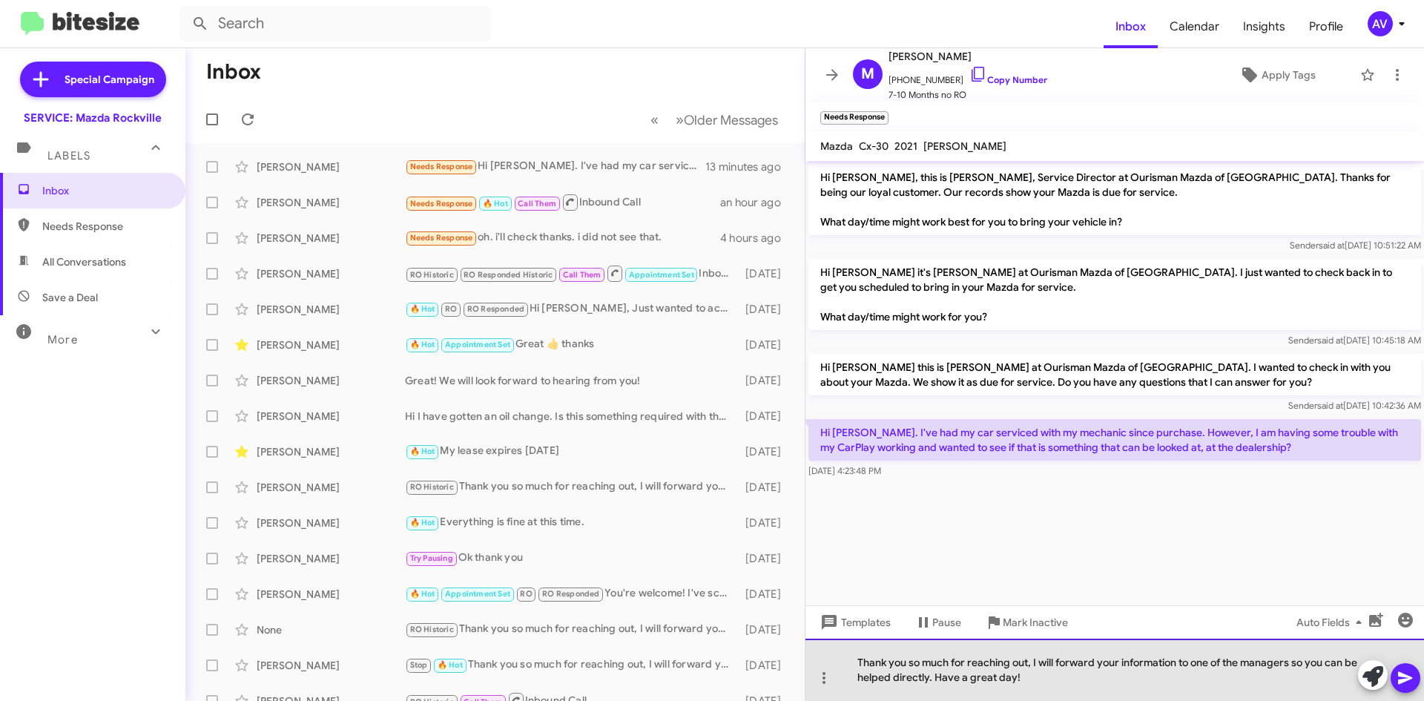
click at [1300, 671] on div "Thank you so much for reaching out, I will forward your information to one of t…" at bounding box center [1115, 670] width 619 height 62
click at [1297, 665] on div "Thank you so much for reaching out, I will forward your information to one of t…" at bounding box center [1115, 670] width 619 height 62
drag, startPoint x: 1292, startPoint y: 668, endPoint x: 1245, endPoint y: 645, distance: 52.4
click at [1245, 645] on div "Thank you so much for reaching out, I will forward your information to one of t…" at bounding box center [1115, 670] width 619 height 62
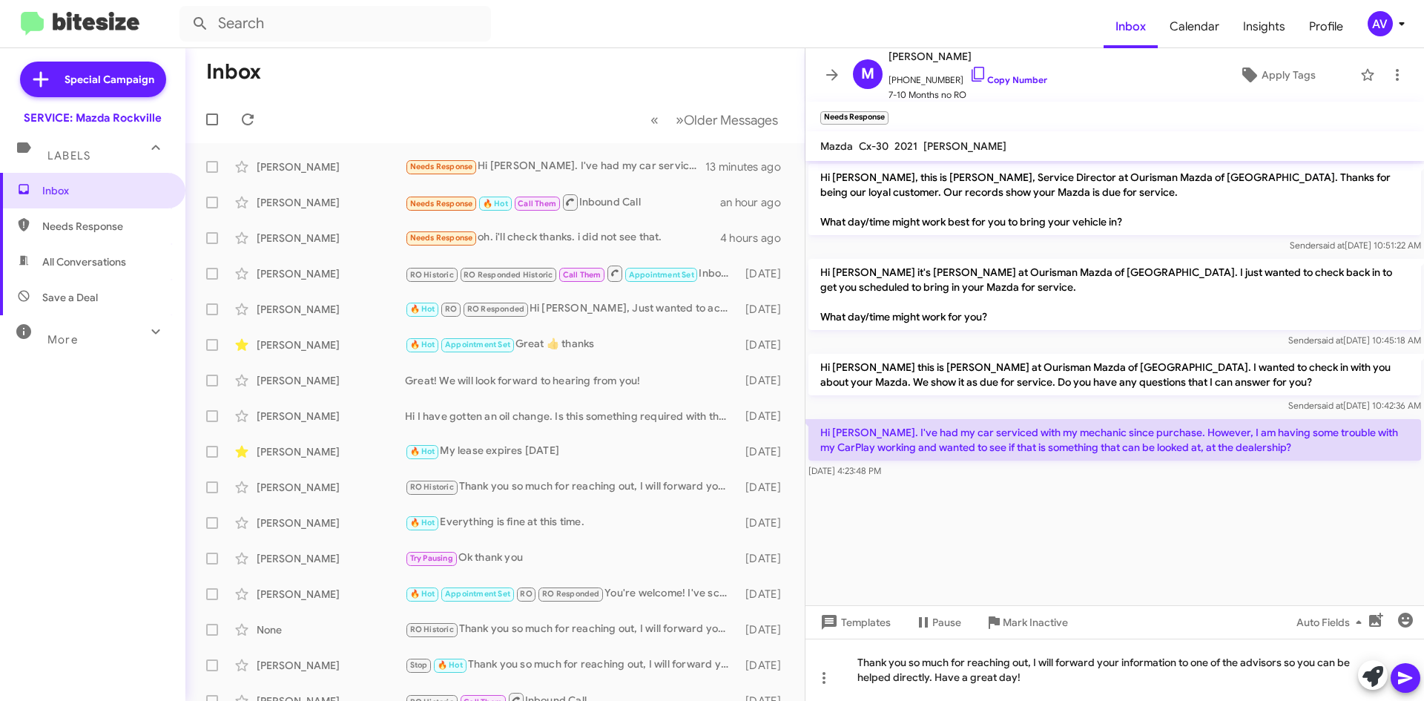
click at [1415, 679] on button at bounding box center [1406, 678] width 30 height 30
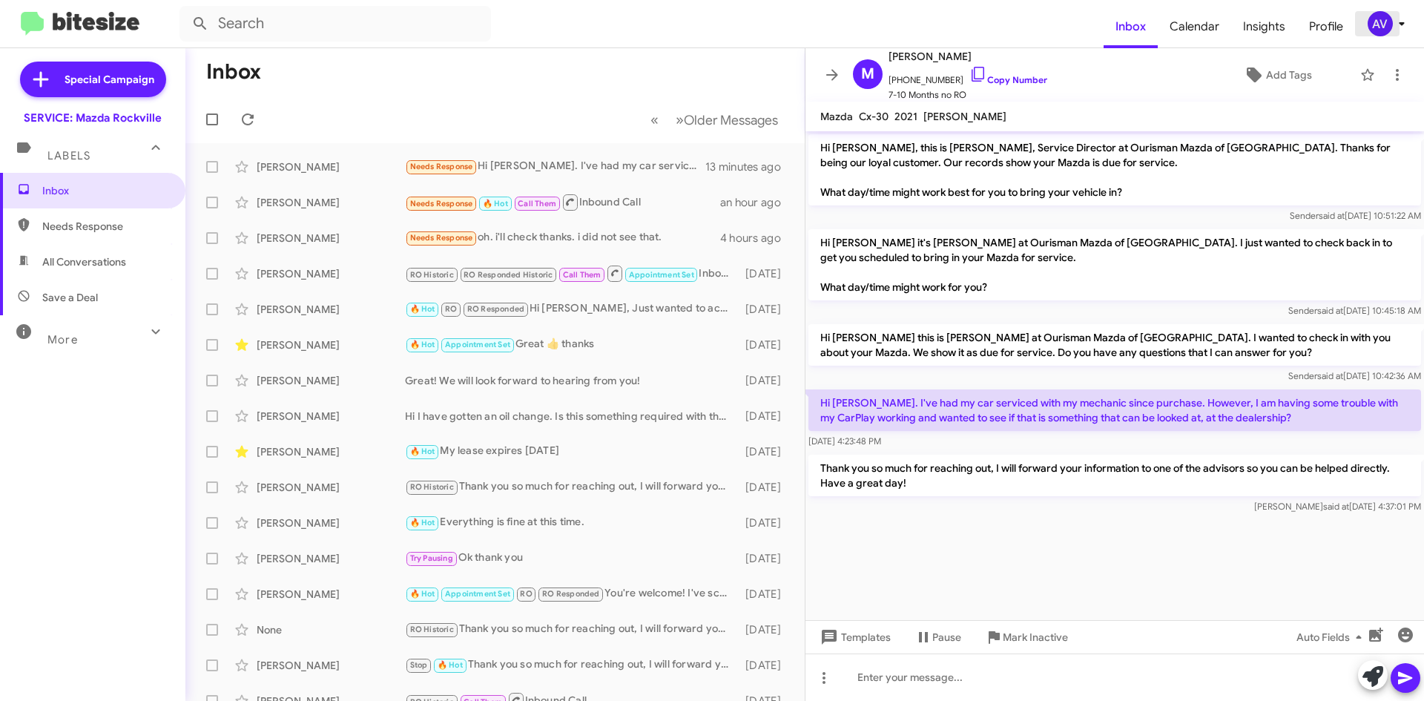
click at [1374, 33] on div "AV" at bounding box center [1380, 23] width 25 height 25
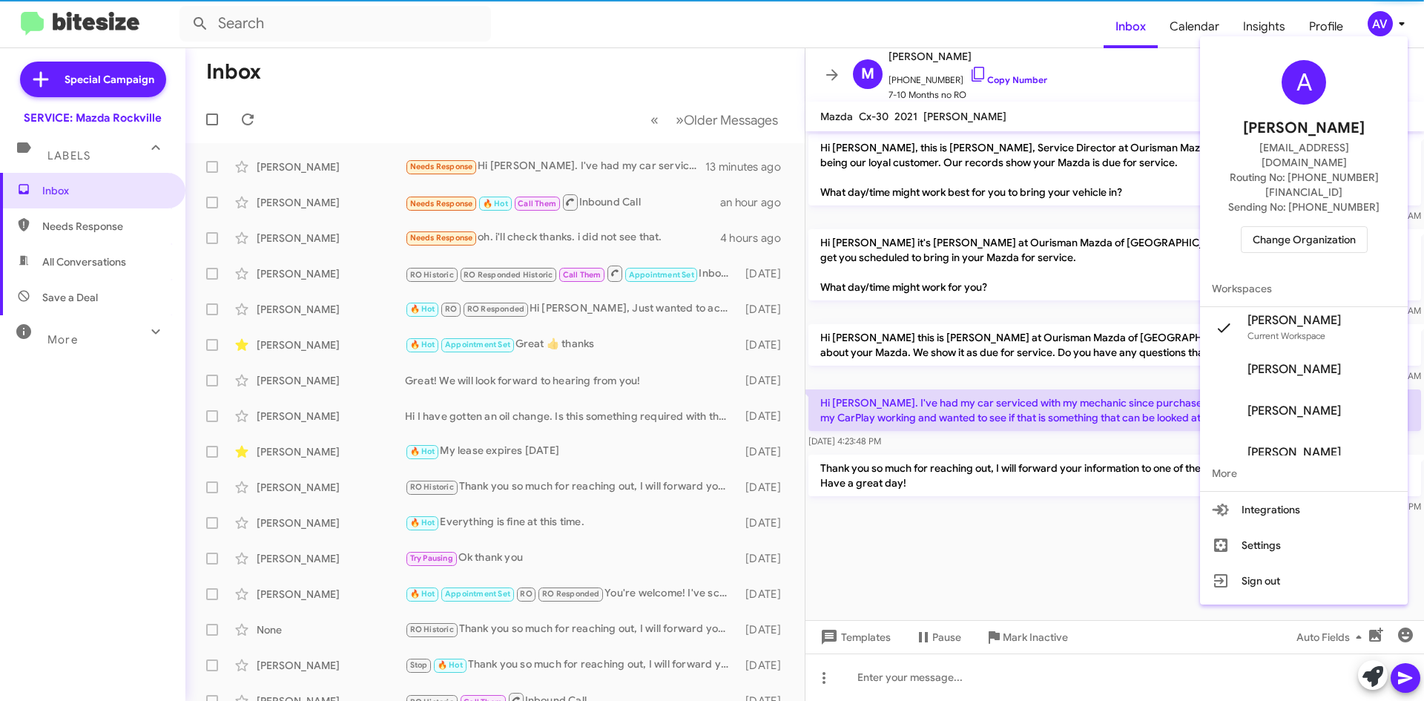
click at [1314, 227] on span "Change Organization" at bounding box center [1304, 239] width 103 height 25
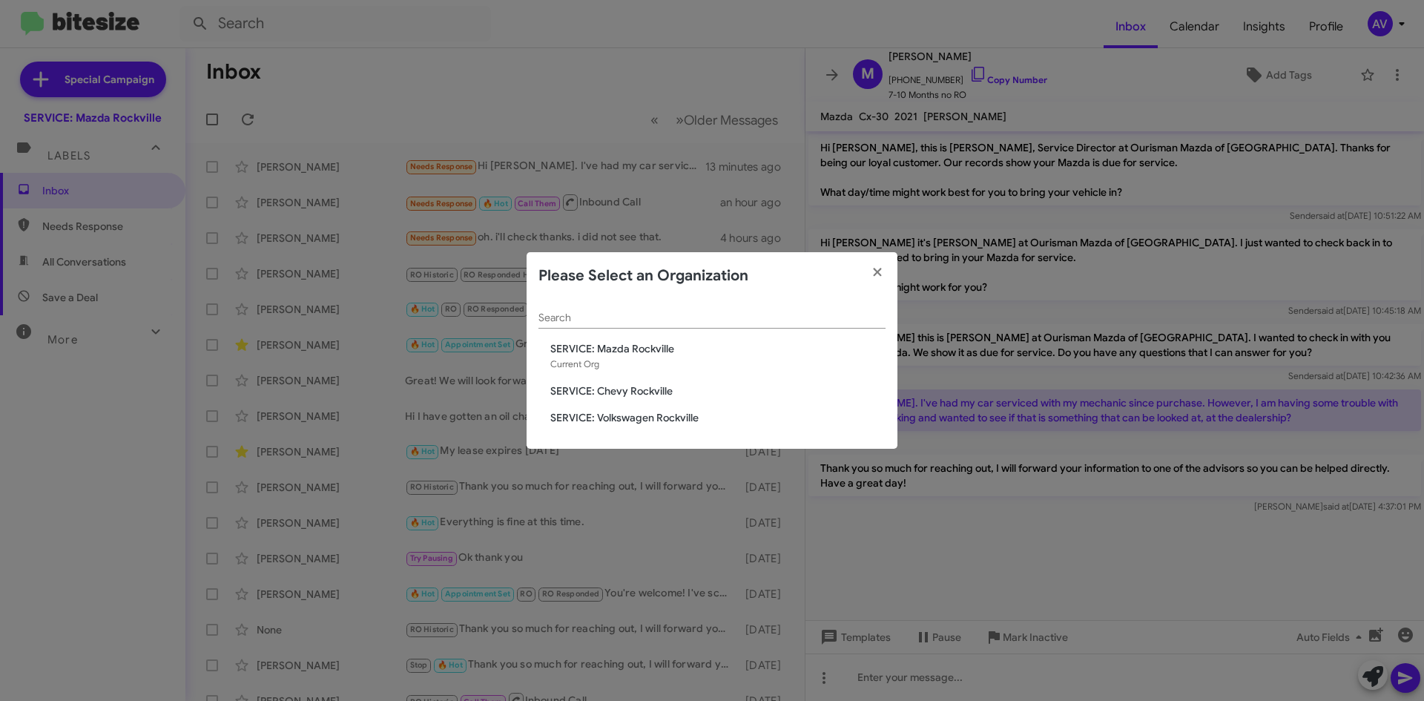
click at [637, 392] on span "SERVICE: Chevy Rockville" at bounding box center [717, 390] width 335 height 15
